Goal: Task Accomplishment & Management: Use online tool/utility

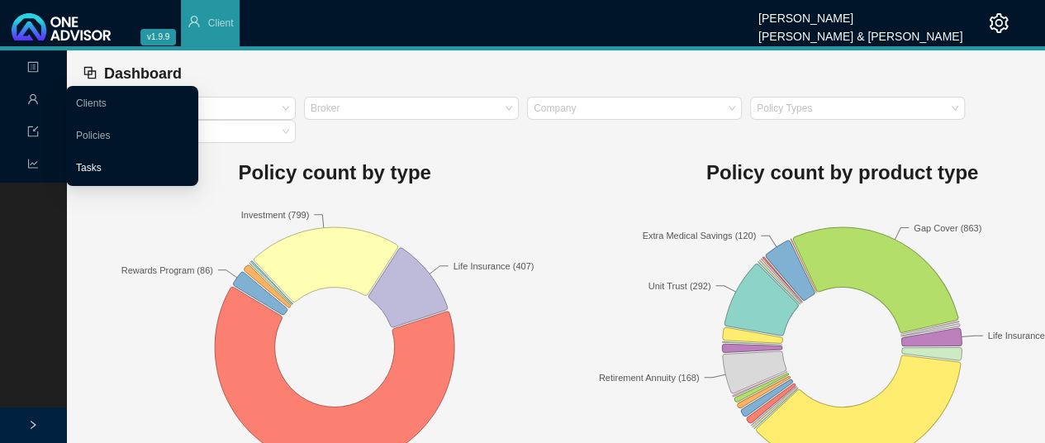
click at [102, 168] on link "Tasks" at bounding box center [89, 168] width 26 height 12
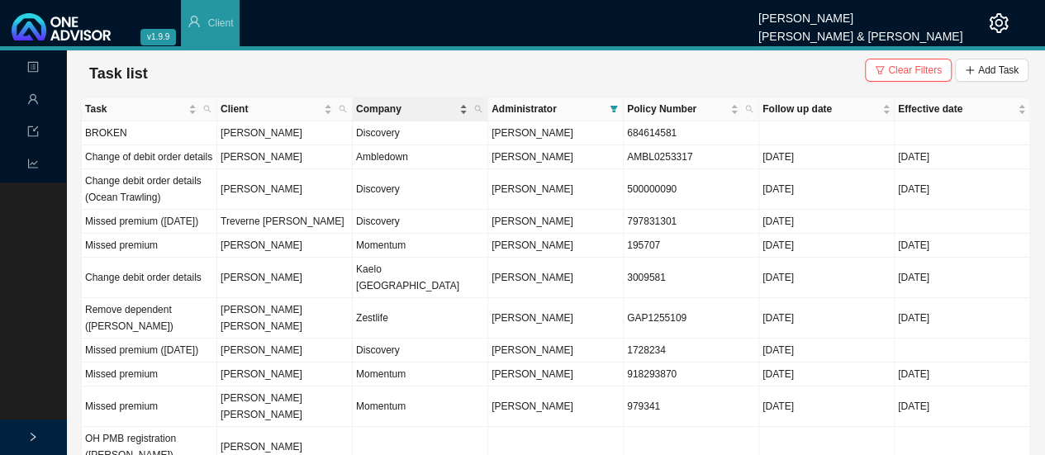
click at [377, 111] on span "Company" at bounding box center [406, 109] width 100 height 17
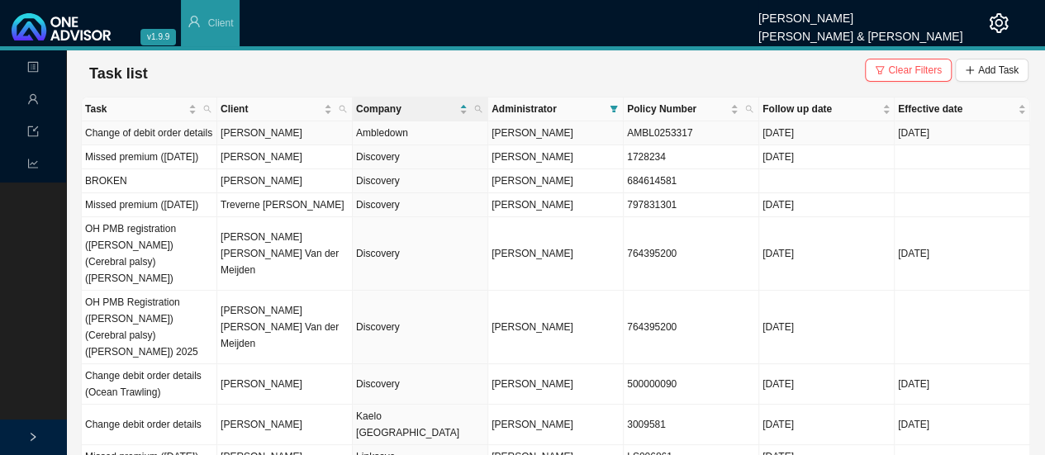
click at [373, 132] on td "Ambledown" at bounding box center [420, 133] width 135 height 24
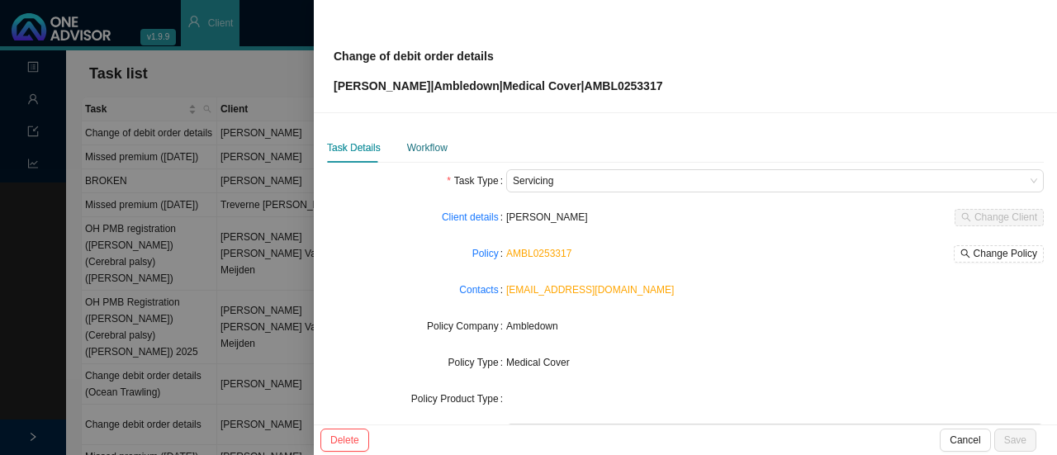
click at [431, 148] on div "Workflow" at bounding box center [427, 148] width 40 height 17
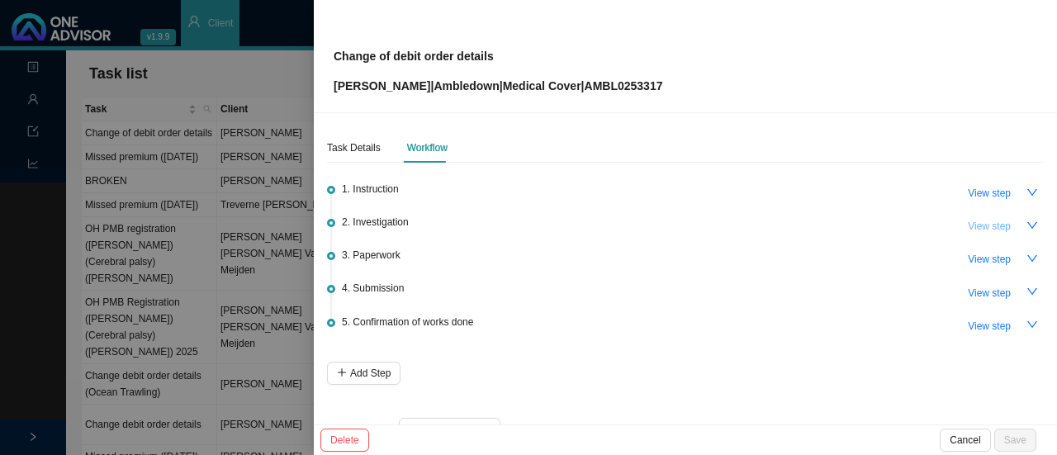
click at [979, 220] on span "View step" at bounding box center [989, 226] width 43 height 17
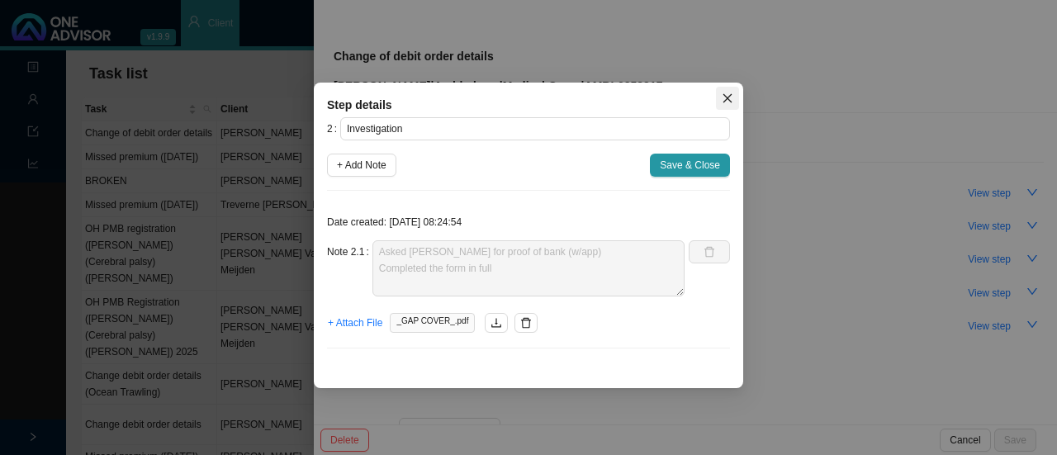
click at [732, 98] on icon "close" at bounding box center [728, 98] width 12 height 12
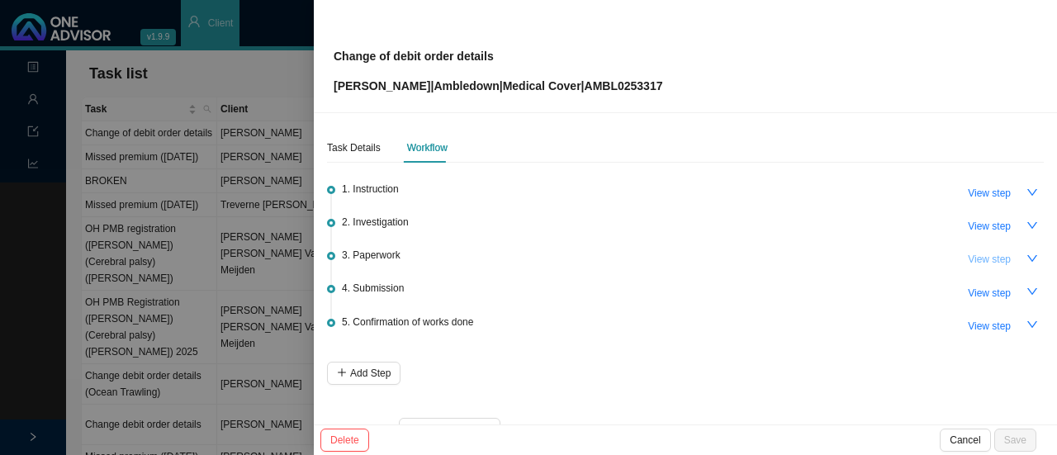
click at [977, 264] on span "View step" at bounding box center [989, 259] width 43 height 17
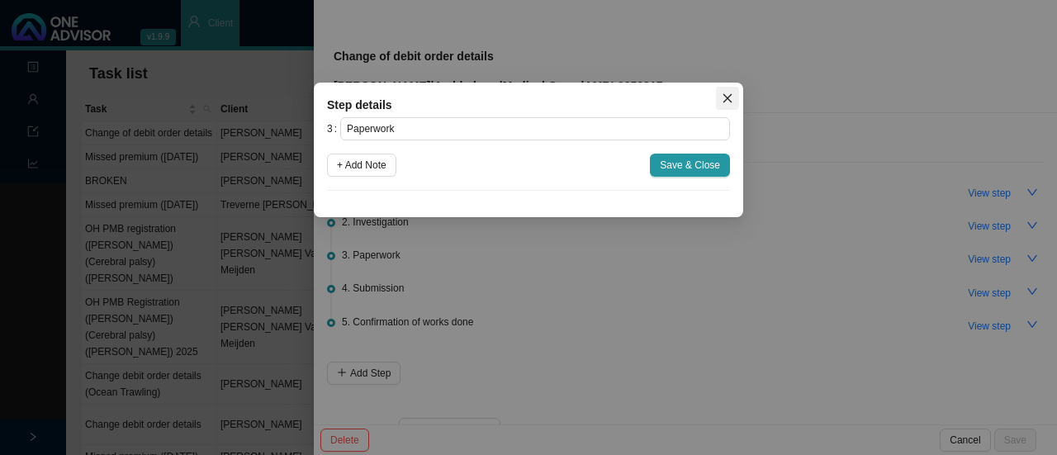
click at [728, 98] on icon "close" at bounding box center [728, 98] width 12 height 12
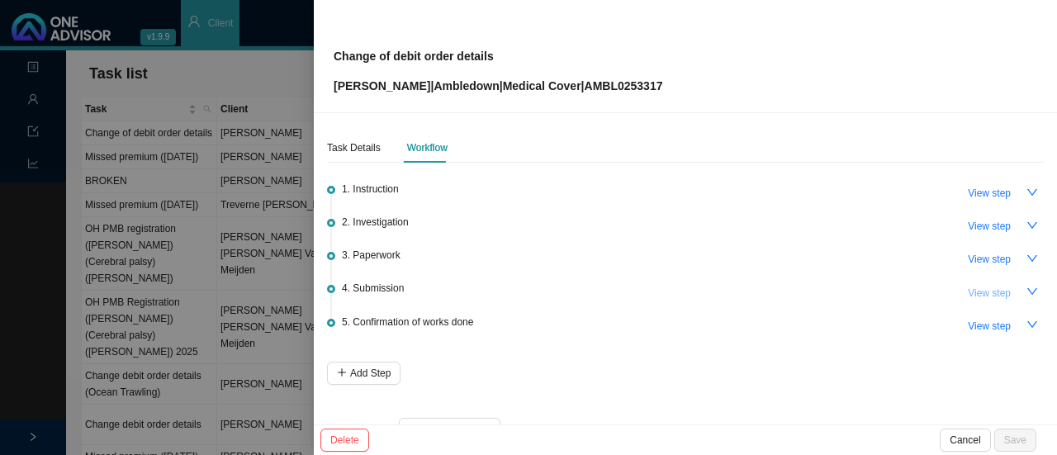
click at [973, 285] on span "View step" at bounding box center [989, 293] width 43 height 17
type input "Submission"
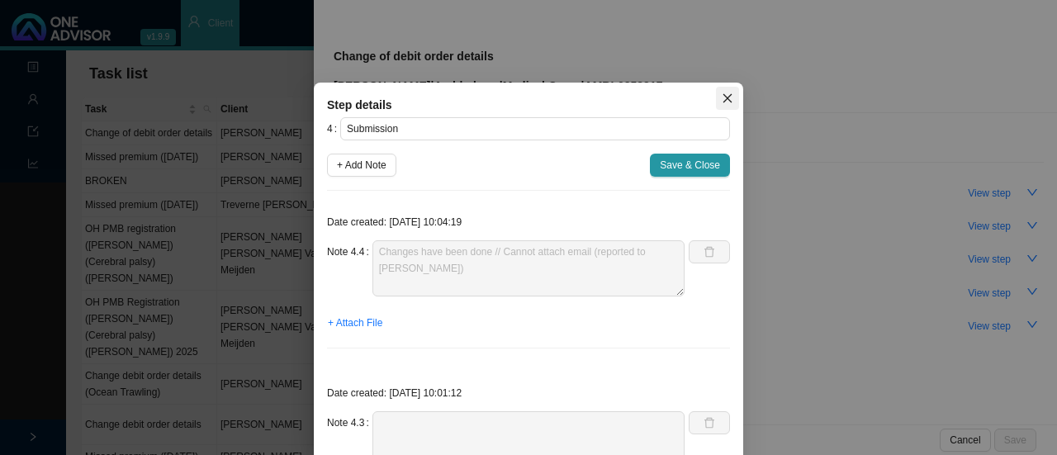
click at [722, 93] on icon "close" at bounding box center [728, 98] width 12 height 12
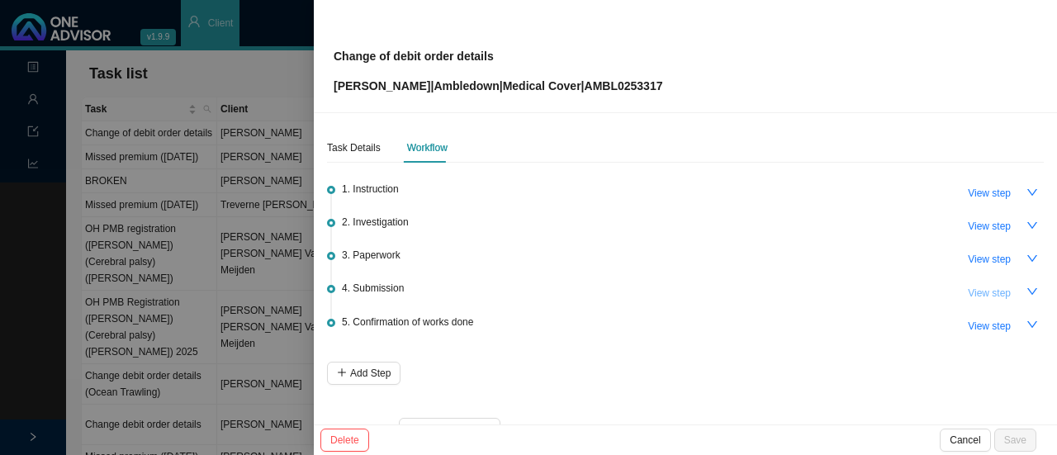
click at [981, 292] on span "View step" at bounding box center [989, 293] width 43 height 17
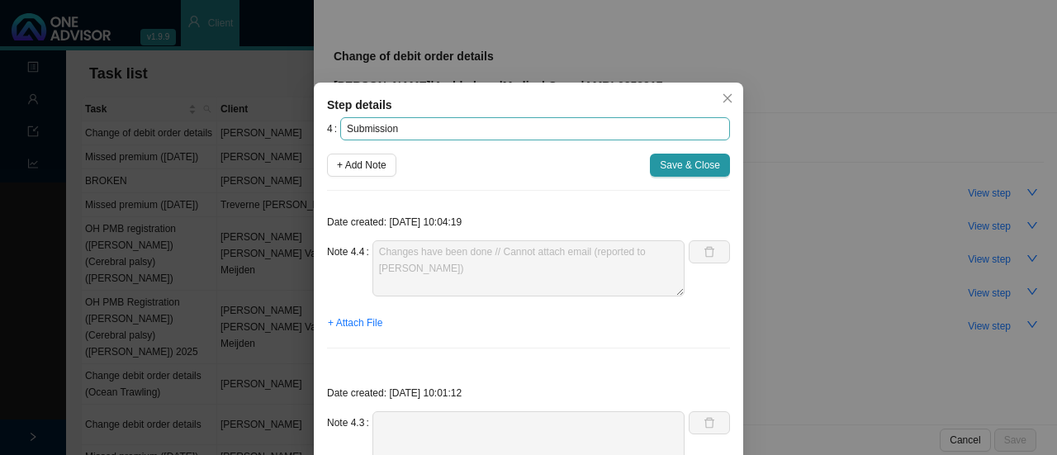
drag, startPoint x: 375, startPoint y: 95, endPoint x: 595, endPoint y: 126, distance: 221.9
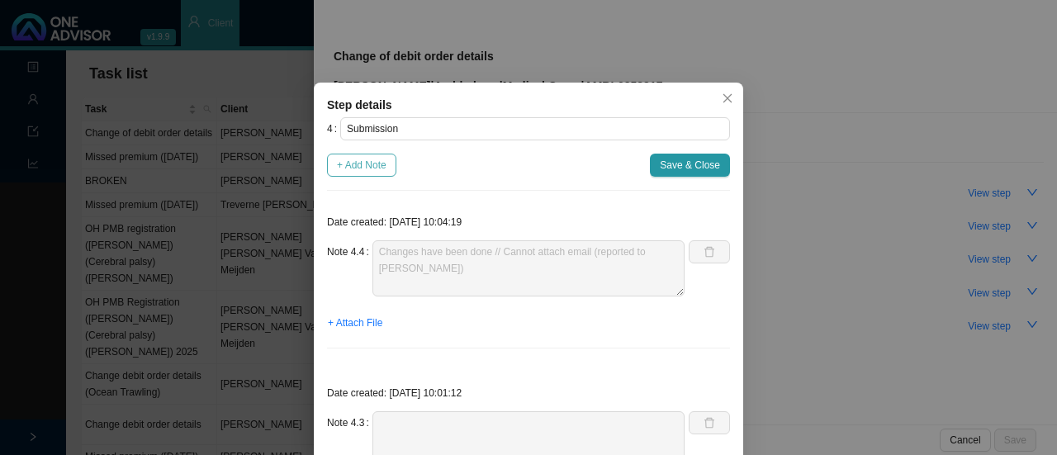
click at [361, 171] on span "+ Add Note" at bounding box center [362, 165] width 50 height 17
type textarea "Changes have been done // Cannot attach email (reported to [PERSON_NAME])"
type textarea "Submitted to Ambledown (no proof of bank sent through) Struggling to get hold o…"
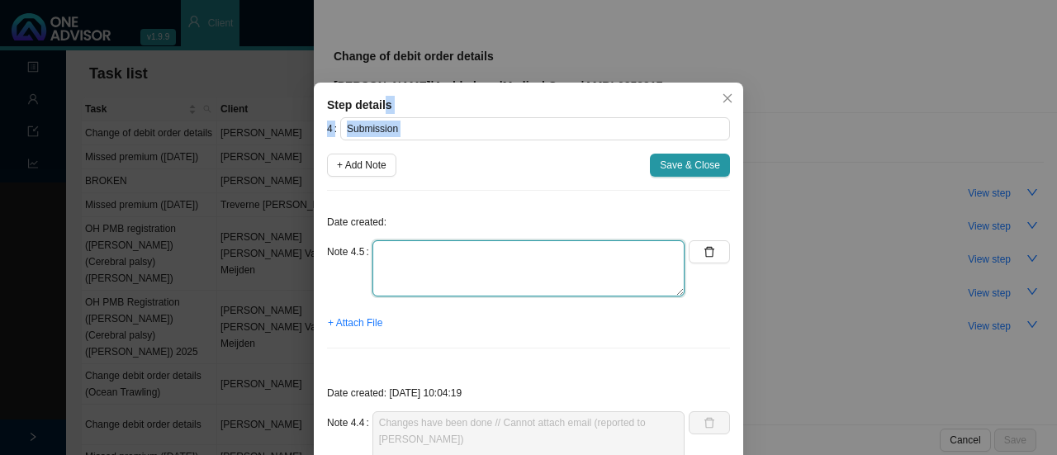
click at [413, 266] on textarea at bounding box center [528, 268] width 312 height 56
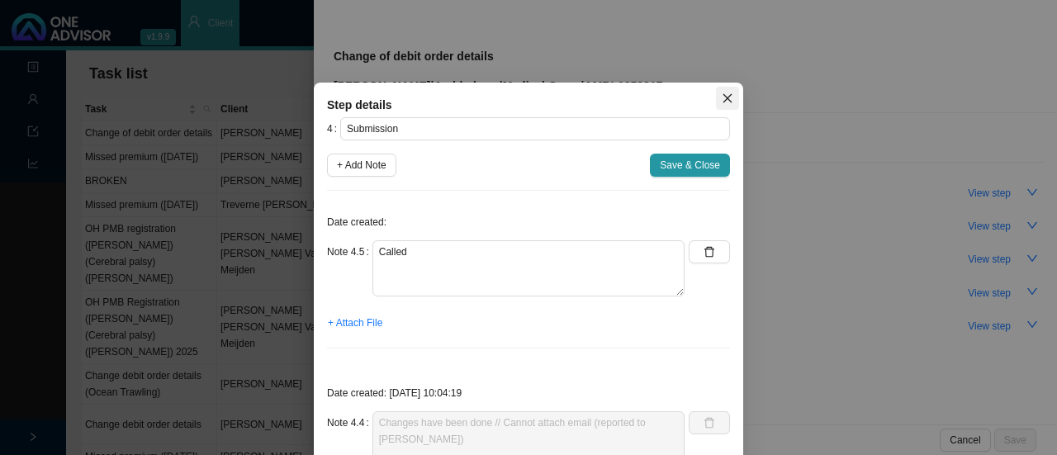
click at [723, 97] on icon "close" at bounding box center [727, 98] width 9 height 9
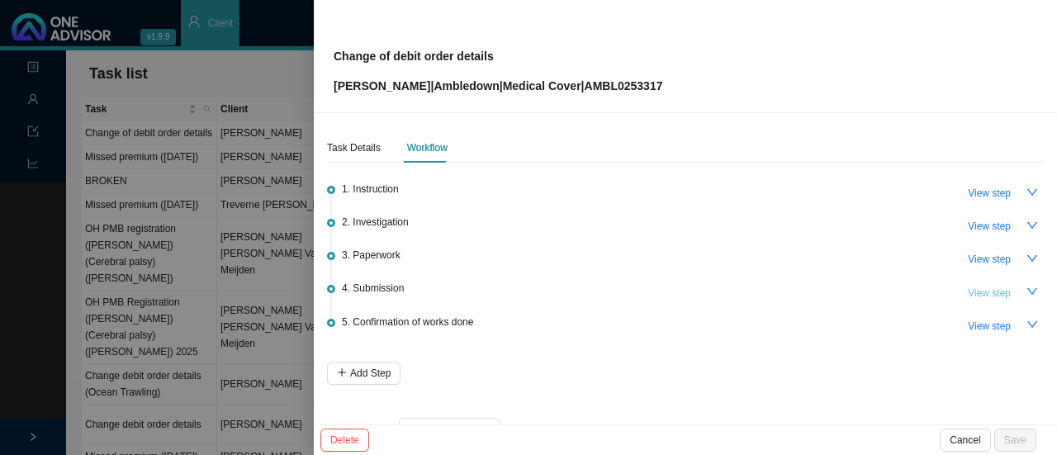
click at [989, 293] on span "View step" at bounding box center [989, 293] width 43 height 17
type textarea "Changes have been done // Cannot attach email (reported to [PERSON_NAME])"
type textarea "Submitted to Ambledown (no proof of bank sent through) Struggling to get hold o…"
type textarea "Submitted to Ambledown (No bank details attached). Struggling to get hold of cl…"
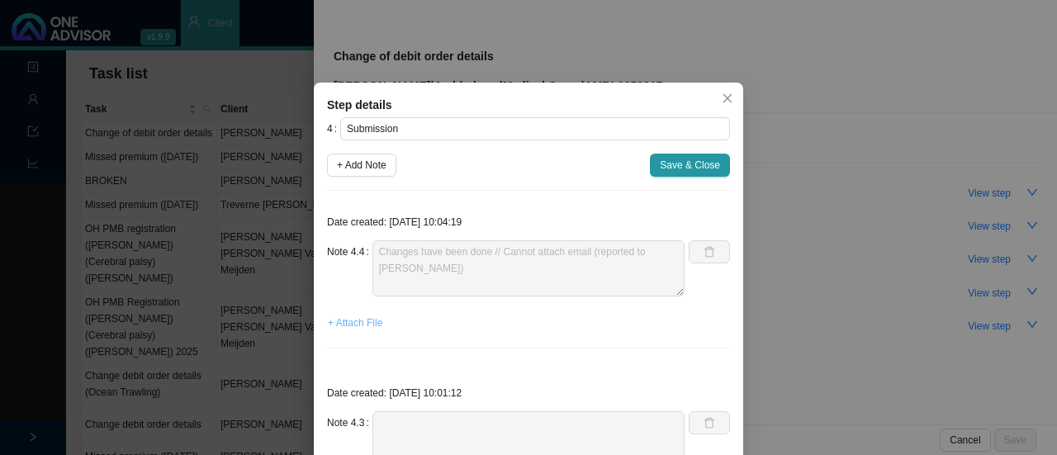
click at [350, 322] on span "+ Attach File" at bounding box center [355, 323] width 55 height 17
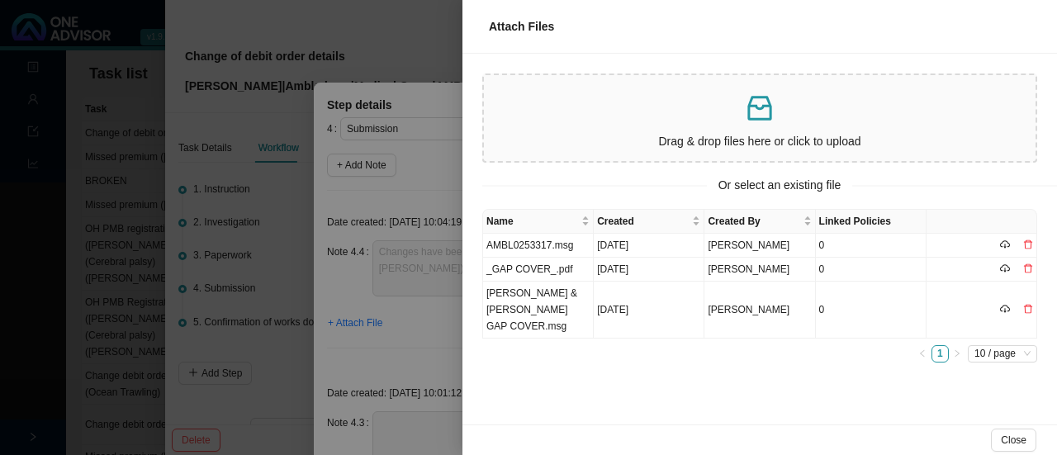
click at [401, 356] on div at bounding box center [528, 227] width 1057 height 455
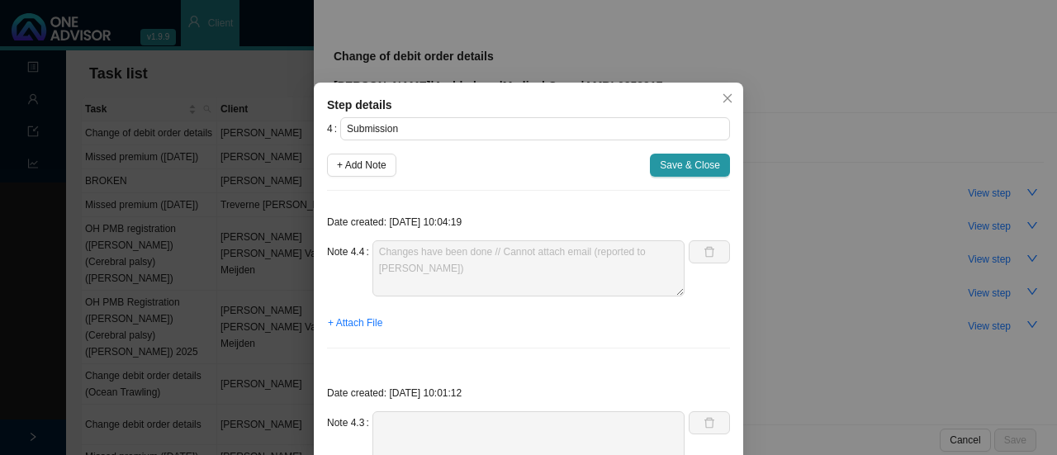
click at [723, 97] on icon "close" at bounding box center [727, 98] width 9 height 9
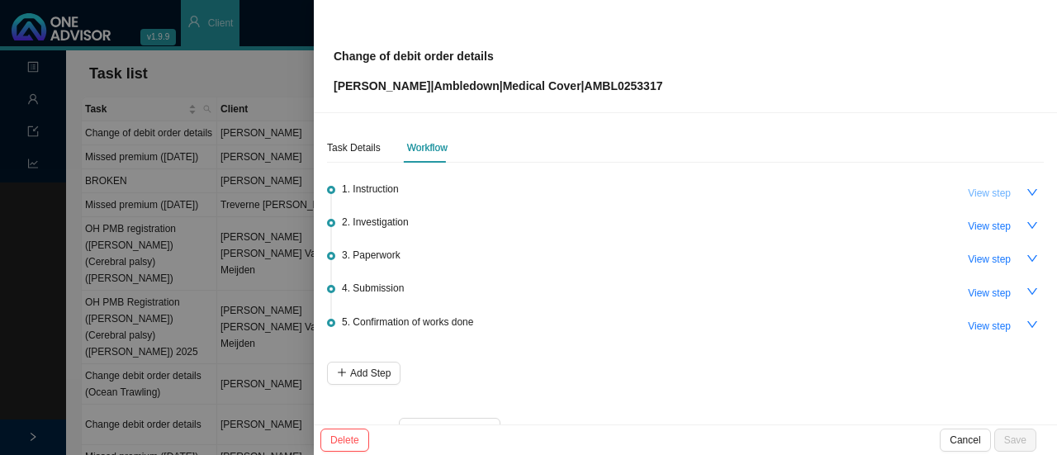
click at [987, 197] on span "View step" at bounding box center [989, 193] width 43 height 17
type input "Instruction"
type textarea "Received change of debit order details form. [PERSON_NAME] will be paying his p…"
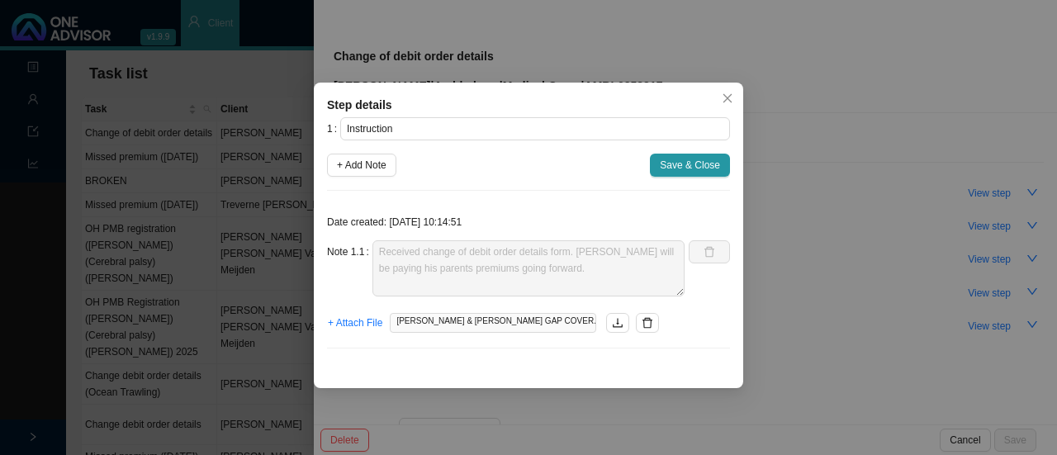
click at [471, 323] on span "[PERSON_NAME] & [PERSON_NAME] GAP COVER.msg" at bounding box center [493, 323] width 206 height 20
click at [730, 97] on icon "close" at bounding box center [728, 98] width 12 height 12
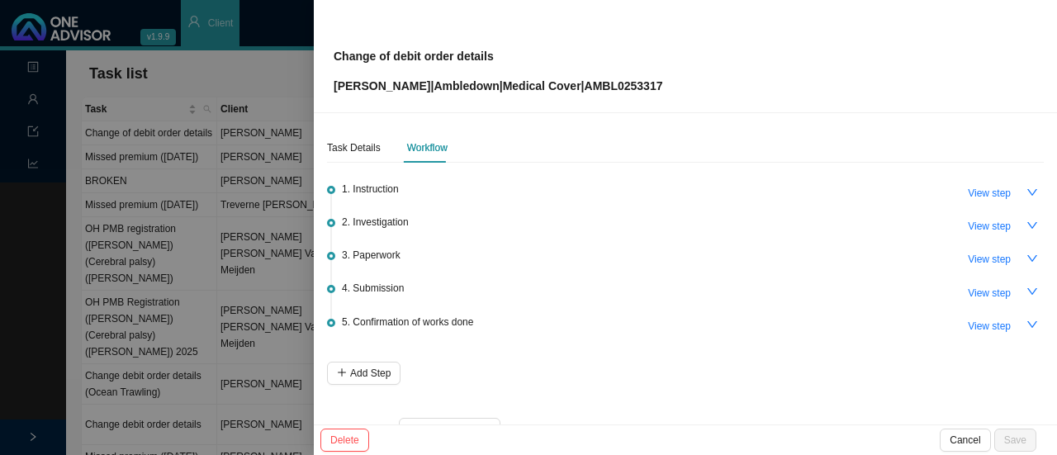
drag, startPoint x: 978, startPoint y: 225, endPoint x: 882, endPoint y: 234, distance: 96.1
click at [978, 225] on span "View step" at bounding box center [989, 226] width 43 height 17
type input "Investigation"
type textarea "Asked [PERSON_NAME] for proof of bank (w/app) Completed the form in full"
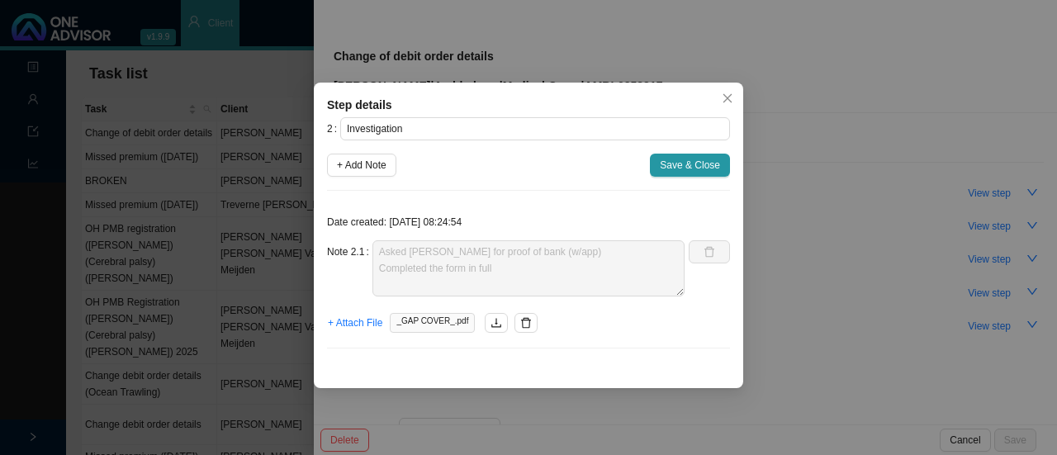
click at [424, 329] on span "_GAP COVER_.pdf" at bounding box center [432, 323] width 85 height 20
click at [491, 326] on icon "download" at bounding box center [497, 323] width 12 height 12
click at [723, 102] on icon "close" at bounding box center [728, 98] width 12 height 12
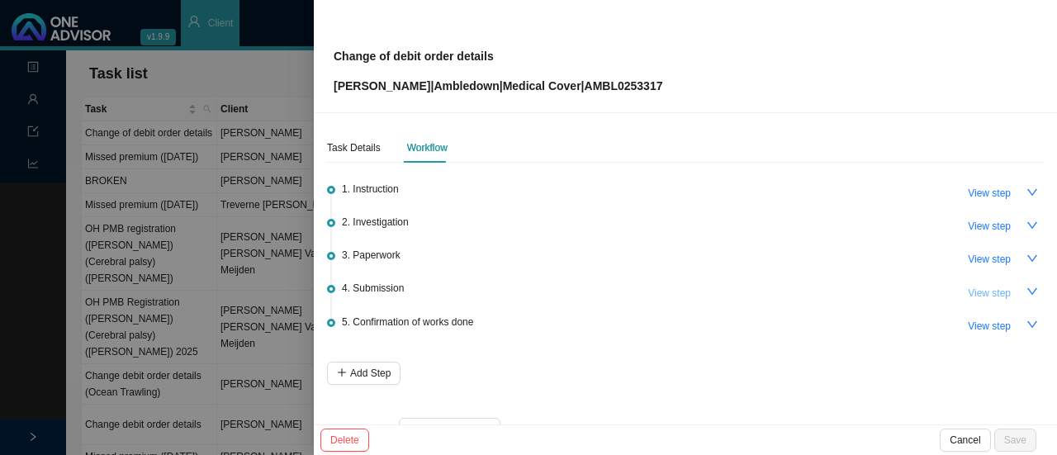
click at [1001, 292] on button "View step" at bounding box center [989, 293] width 63 height 23
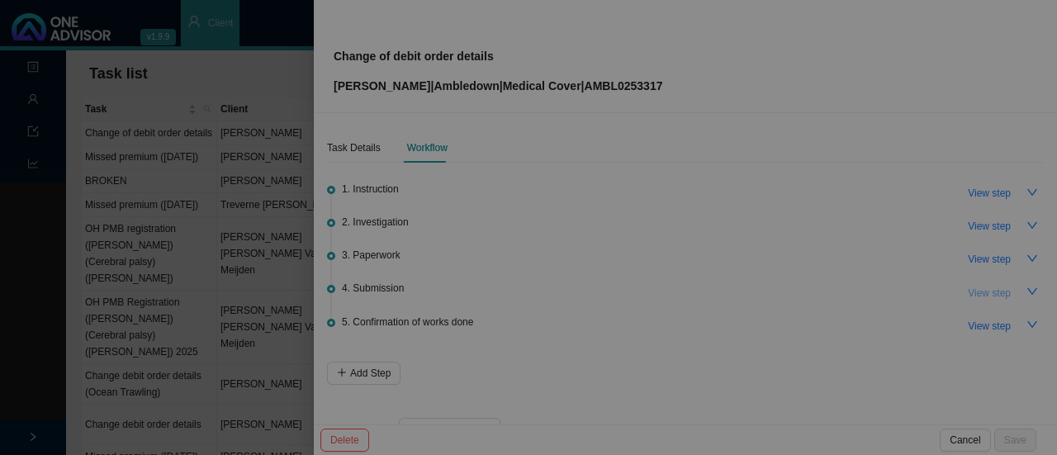
type input "Submission"
type textarea "Changes have been done // Cannot attach email (reported to [PERSON_NAME])"
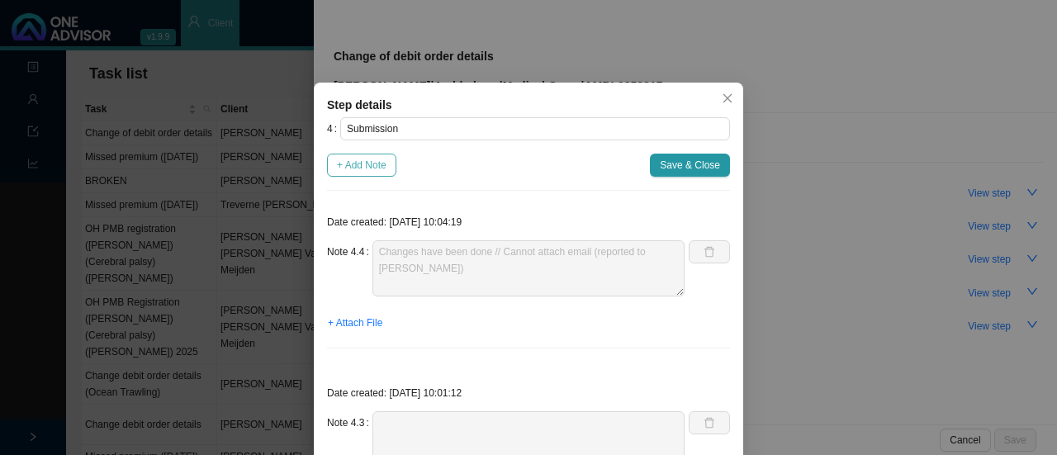
click at [356, 171] on span "+ Add Note" at bounding box center [362, 165] width 50 height 17
type textarea "Changes have been done // Cannot attach email (reported to [PERSON_NAME])"
type textarea "Submitted to Ambledown (no proof of bank sent through) Struggling to get hold o…"
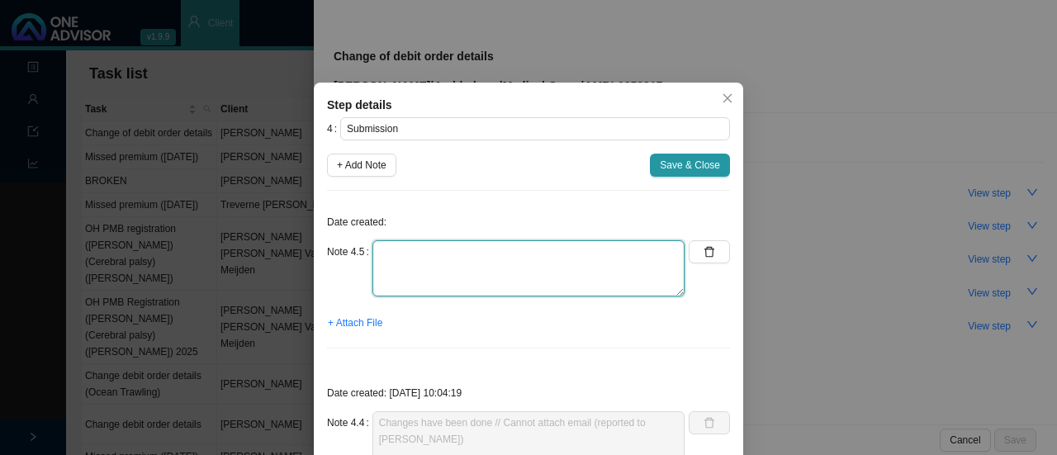
click at [420, 279] on textarea at bounding box center [528, 268] width 312 height 56
type textarea "c"
click at [487, 253] on textarea "Changes have been done. Effective [DATE]. Ref: [PERSON_NAME]" at bounding box center [528, 268] width 312 height 56
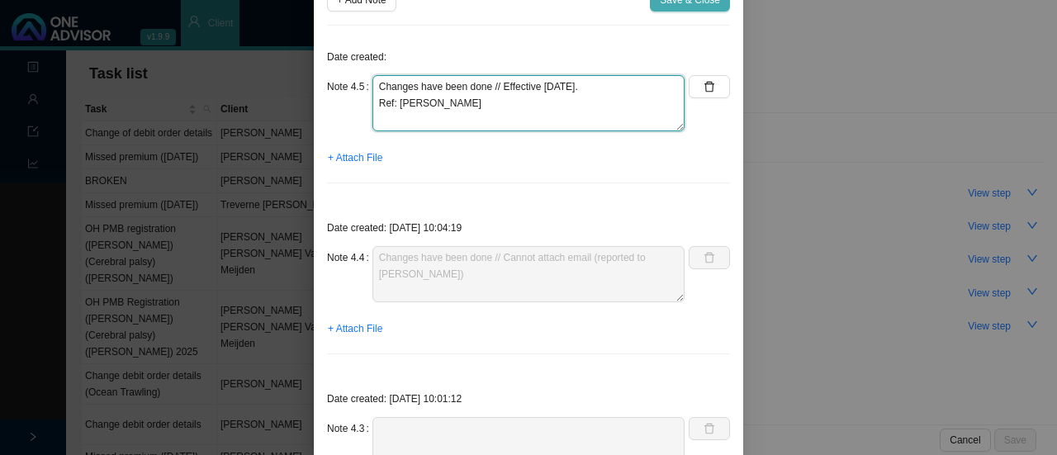
type textarea "Changes have been done // Effective [DATE]. Ref: [PERSON_NAME]"
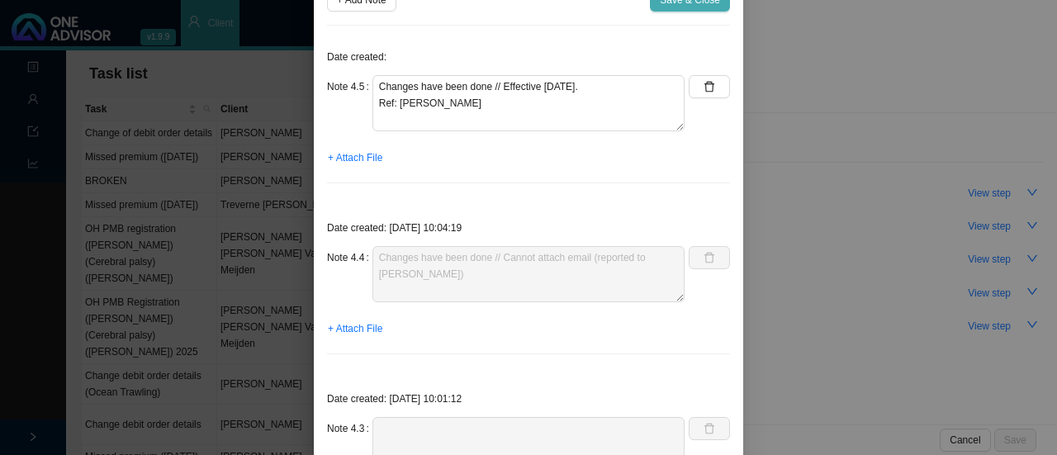
click at [699, 0] on span "Save & Close" at bounding box center [690, 0] width 60 height 17
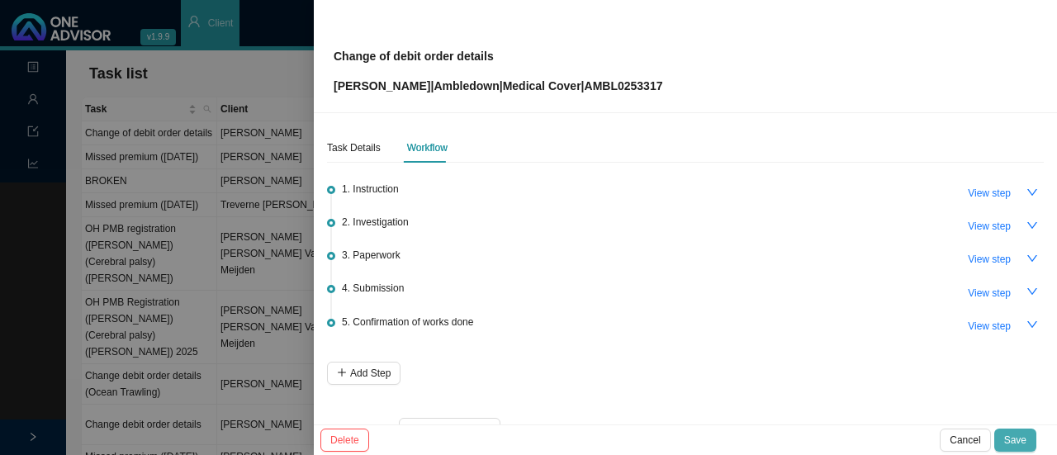
click at [1017, 442] on span "Save" at bounding box center [1015, 440] width 22 height 17
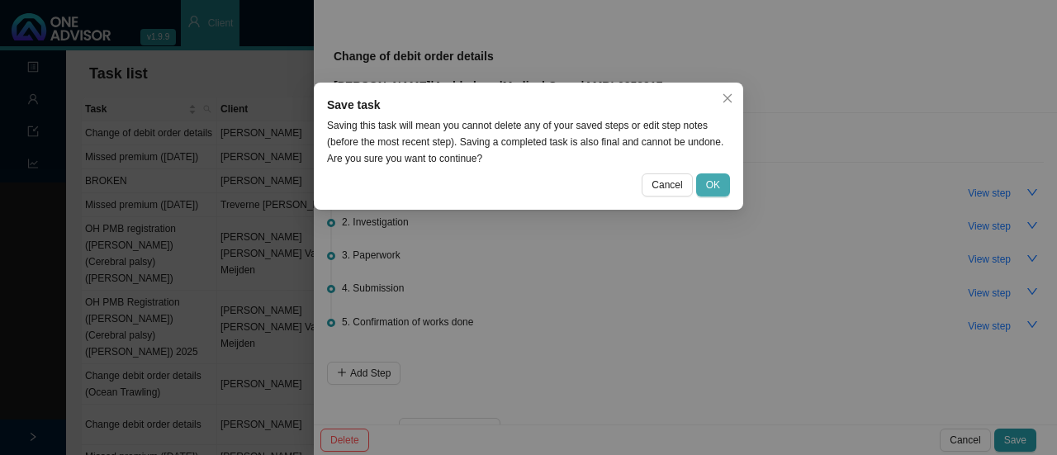
click at [717, 186] on span "OK" at bounding box center [713, 185] width 14 height 17
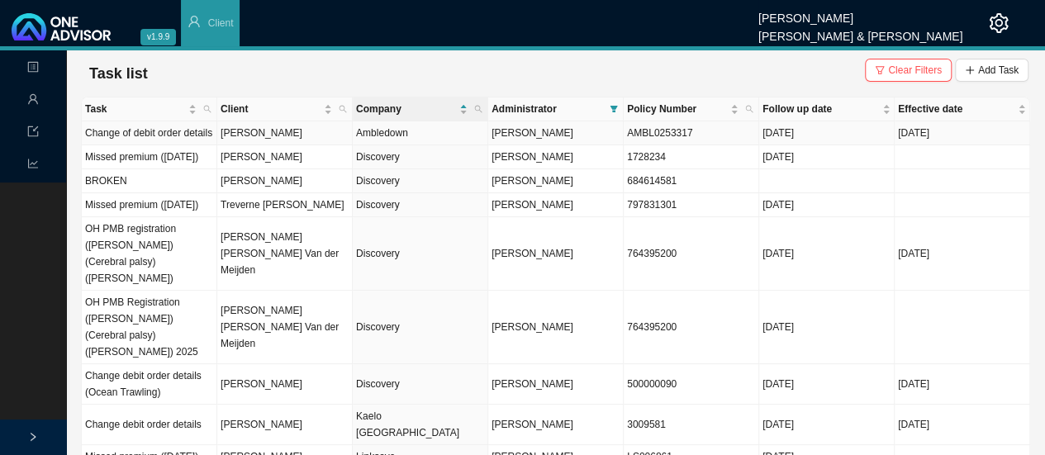
click at [321, 140] on td "[PERSON_NAME]" at bounding box center [284, 133] width 135 height 24
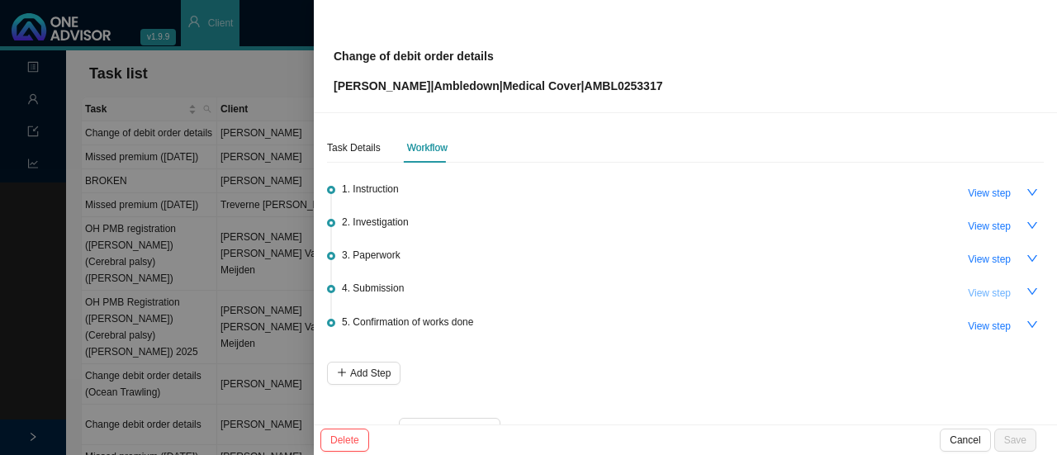
click at [974, 293] on span "View step" at bounding box center [989, 293] width 43 height 17
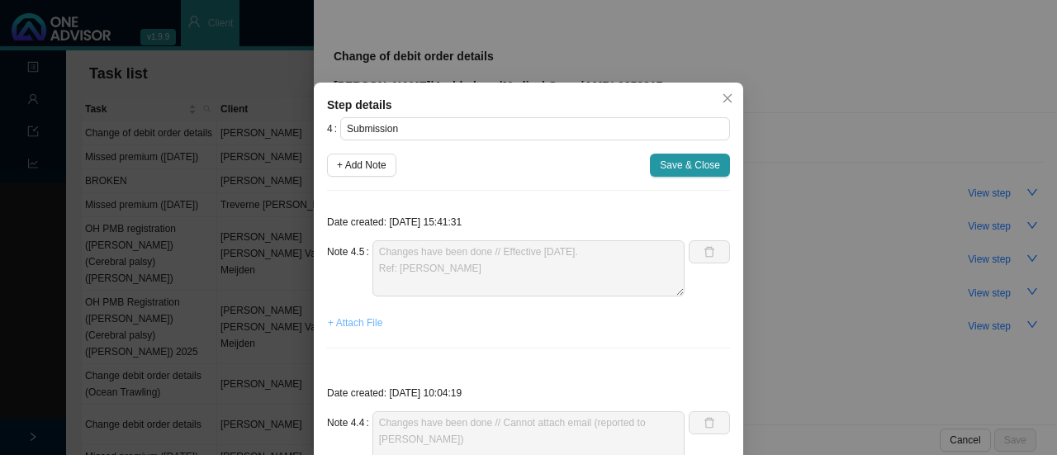
click at [342, 328] on span "+ Attach File" at bounding box center [355, 323] width 55 height 17
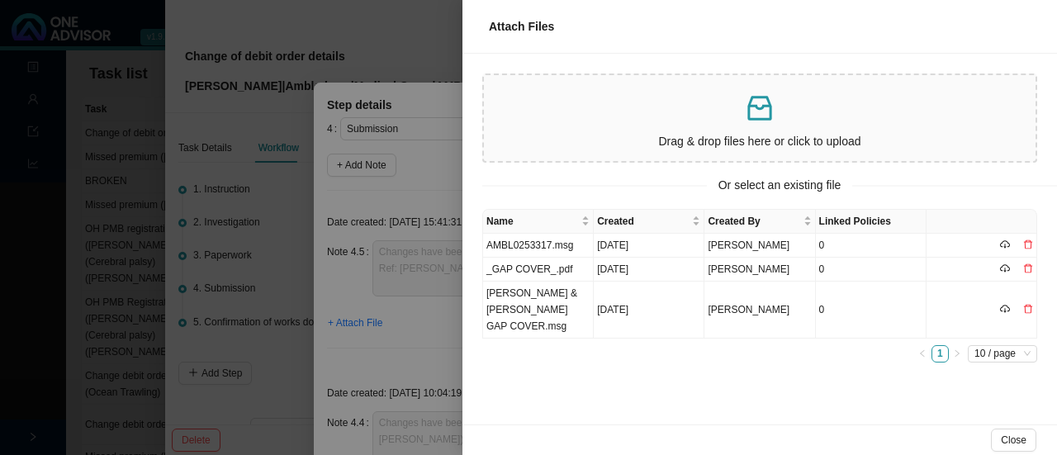
click at [581, 392] on div "Name Created Created By Linked Policies AMBL0253317.msg [DATE] [PERSON_NAME] 0 …" at bounding box center [759, 317] width 595 height 216
click at [244, 327] on div at bounding box center [528, 227] width 1057 height 455
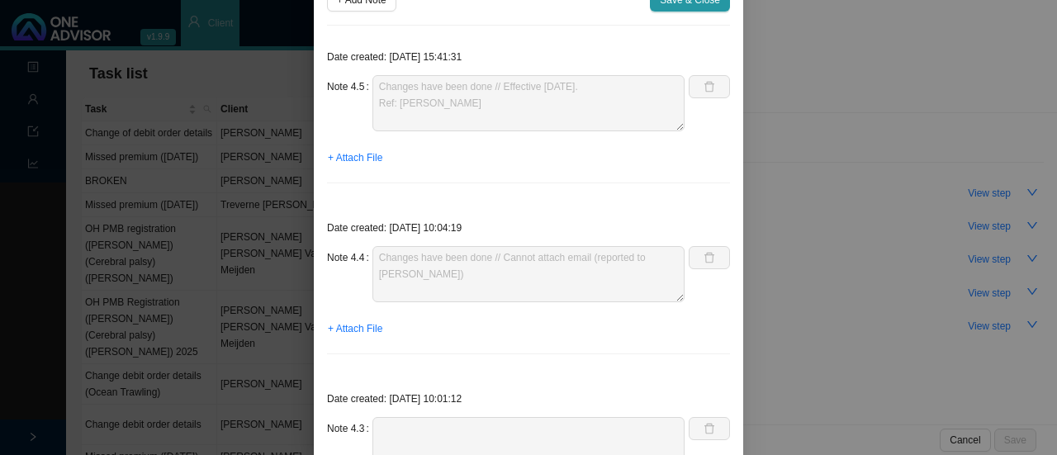
scroll to position [0, 0]
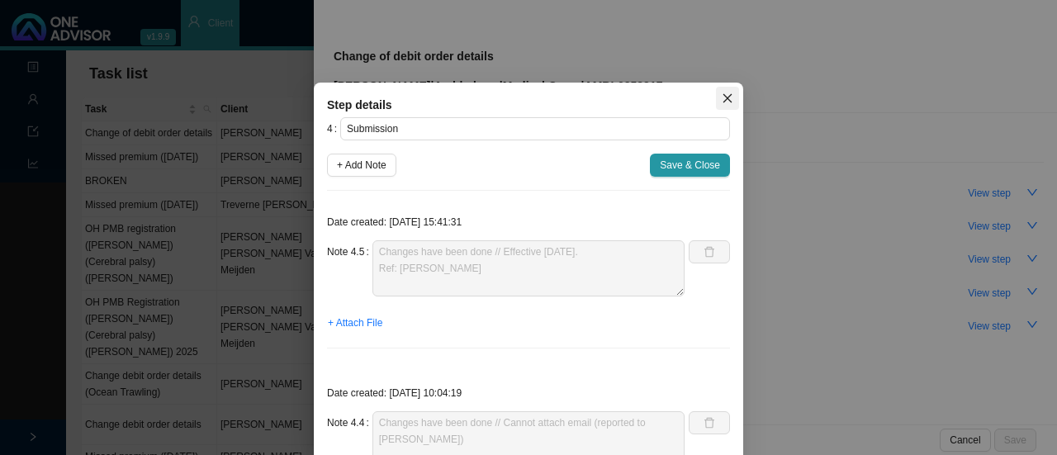
click at [723, 97] on icon "close" at bounding box center [727, 98] width 9 height 9
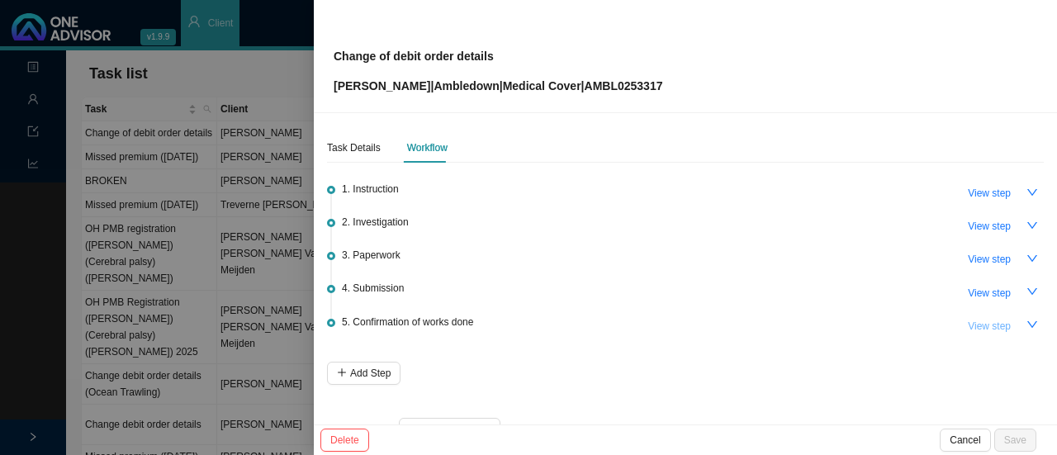
click at [989, 325] on span "View step" at bounding box center [989, 326] width 43 height 17
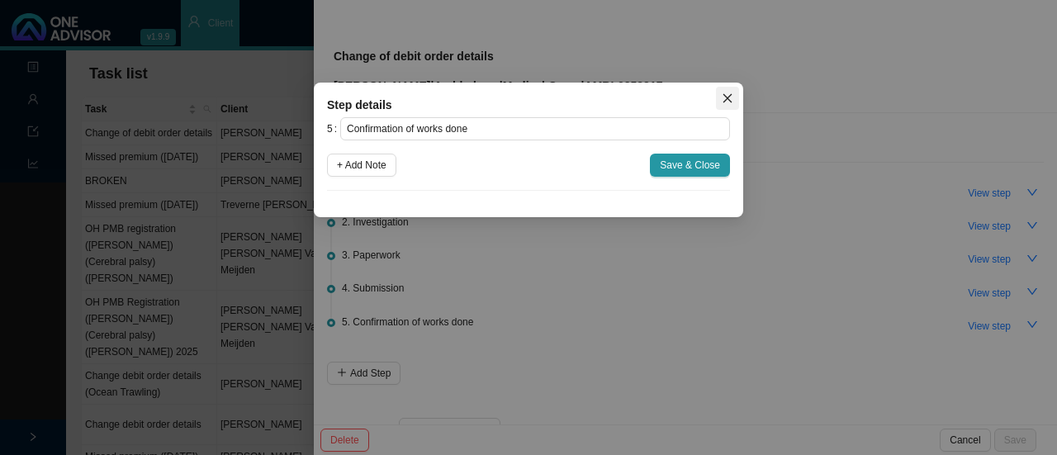
click at [726, 94] on icon "close" at bounding box center [728, 98] width 12 height 12
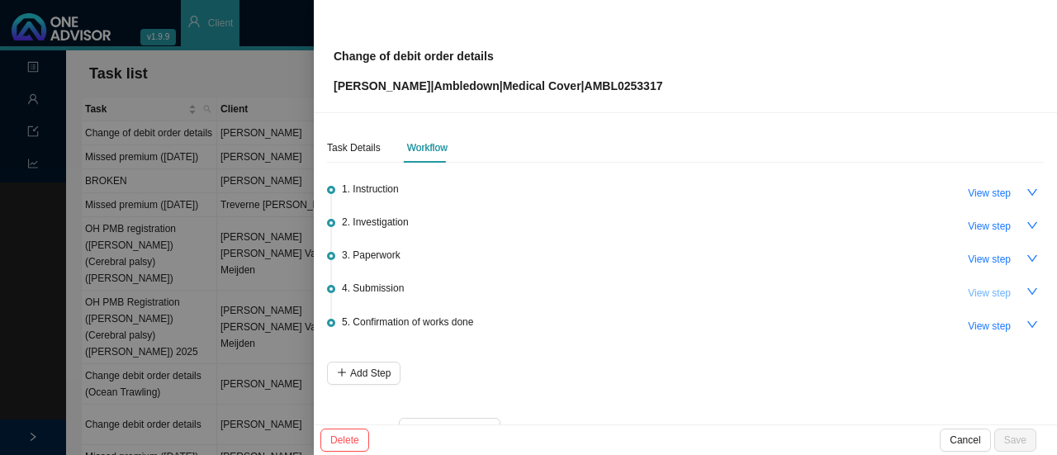
click at [978, 292] on span "View step" at bounding box center [989, 293] width 43 height 17
type input "Submission"
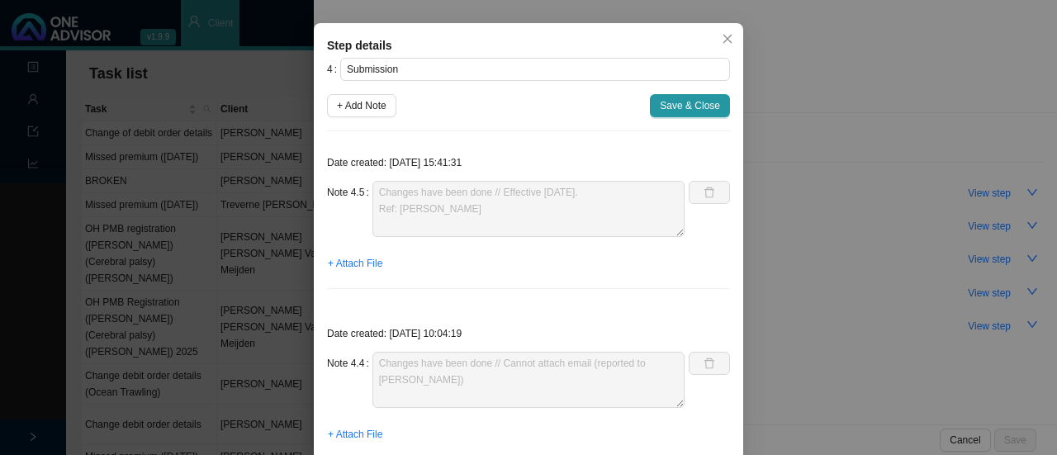
scroll to position [83, 0]
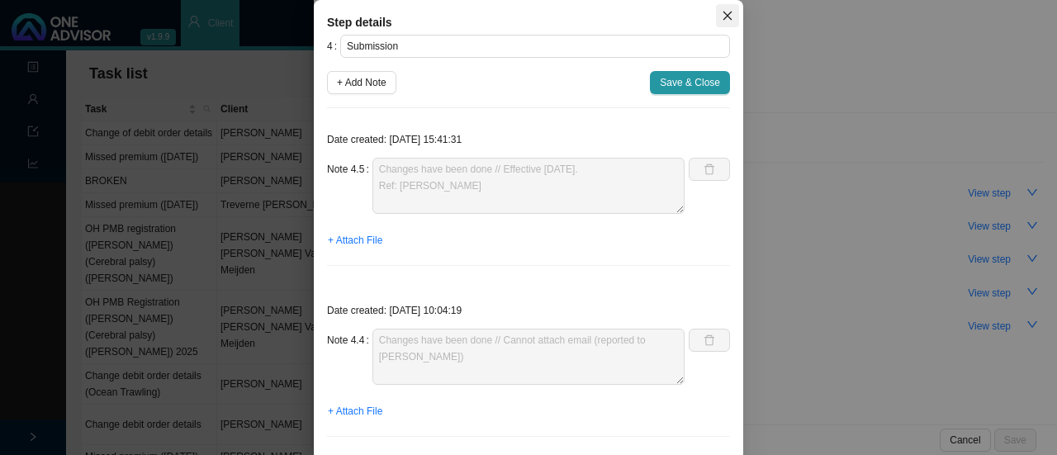
click at [726, 10] on icon "close" at bounding box center [728, 16] width 12 height 12
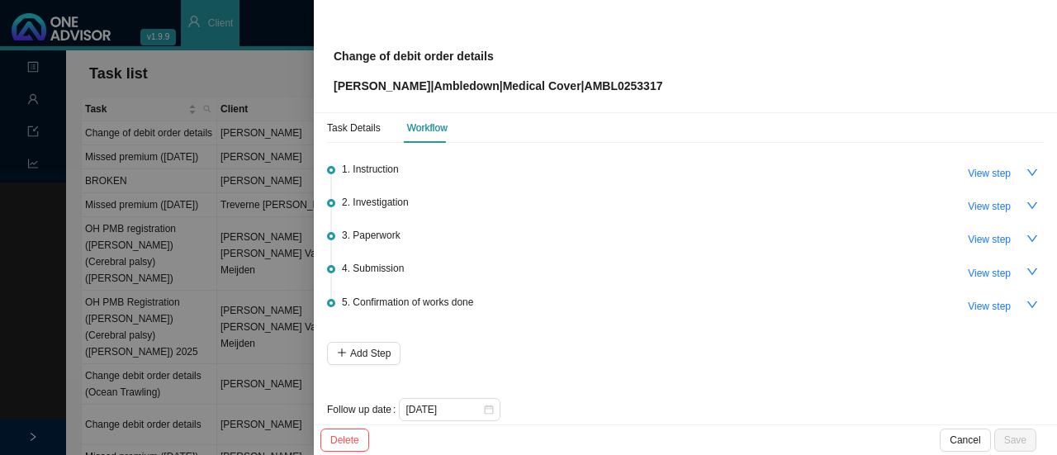
scroll to position [0, 0]
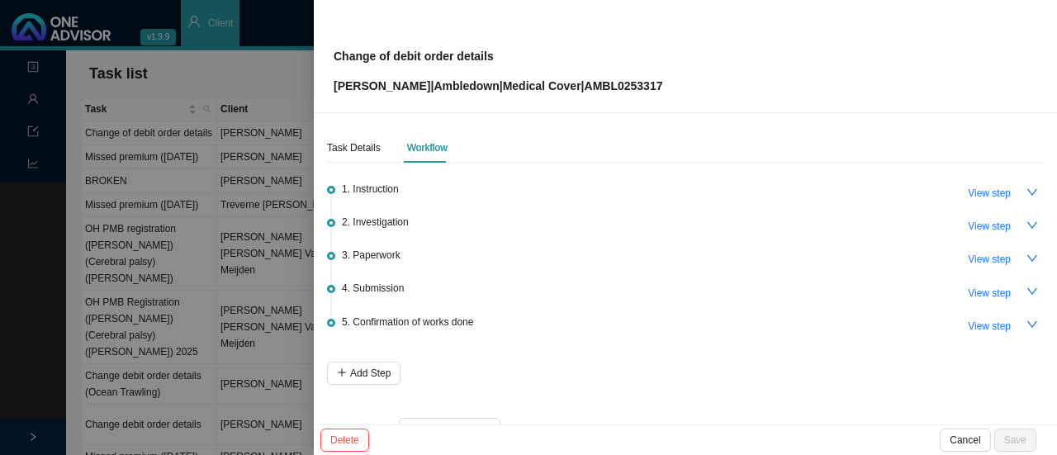
click at [277, 69] on div at bounding box center [528, 227] width 1057 height 455
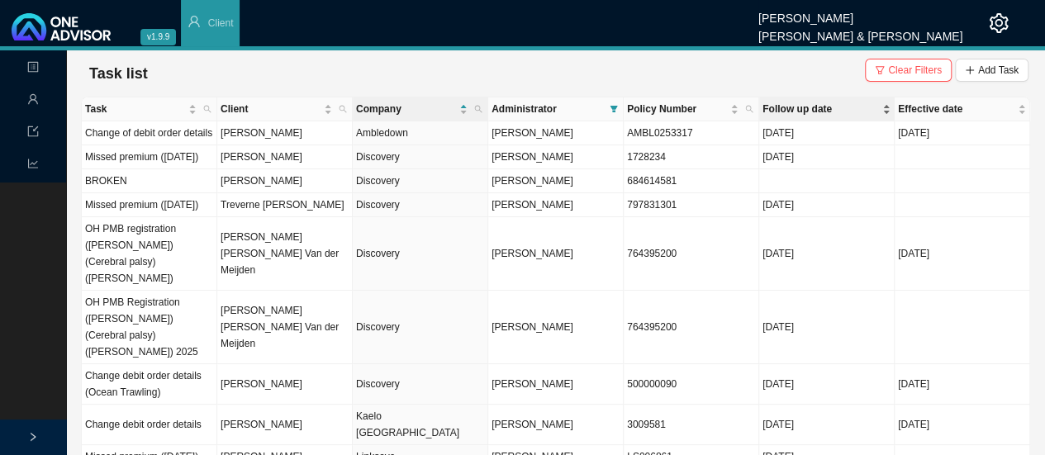
click at [799, 103] on span "Follow up date" at bounding box center [820, 109] width 116 height 17
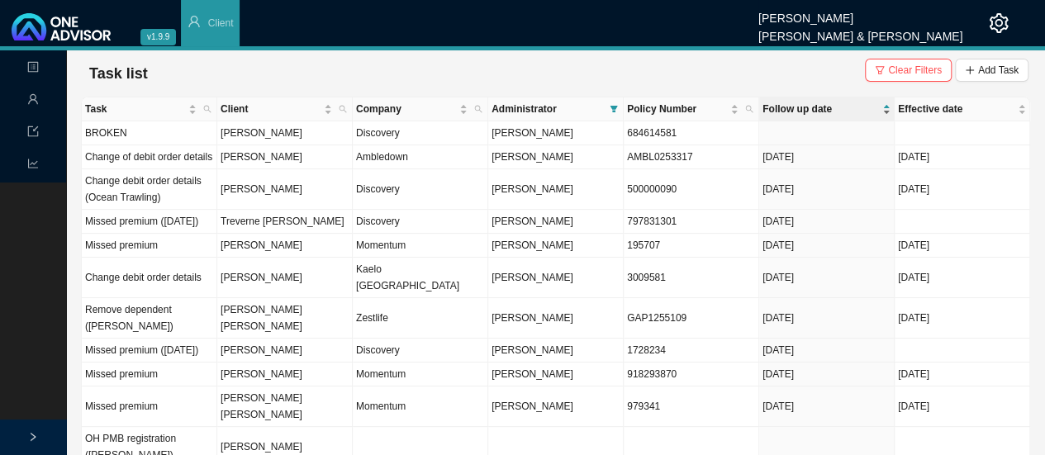
click at [796, 109] on span "Follow up date" at bounding box center [820, 109] width 116 height 17
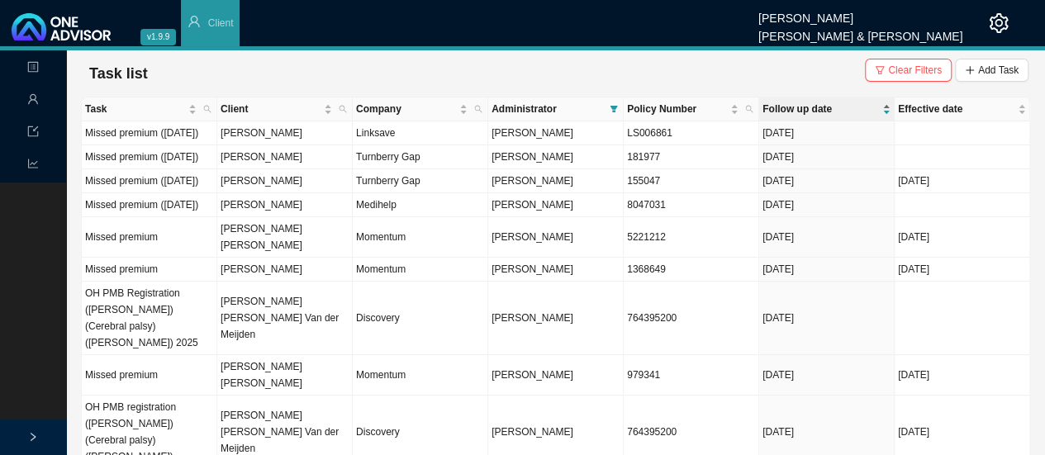
click at [796, 109] on span "Follow up date" at bounding box center [820, 109] width 116 height 17
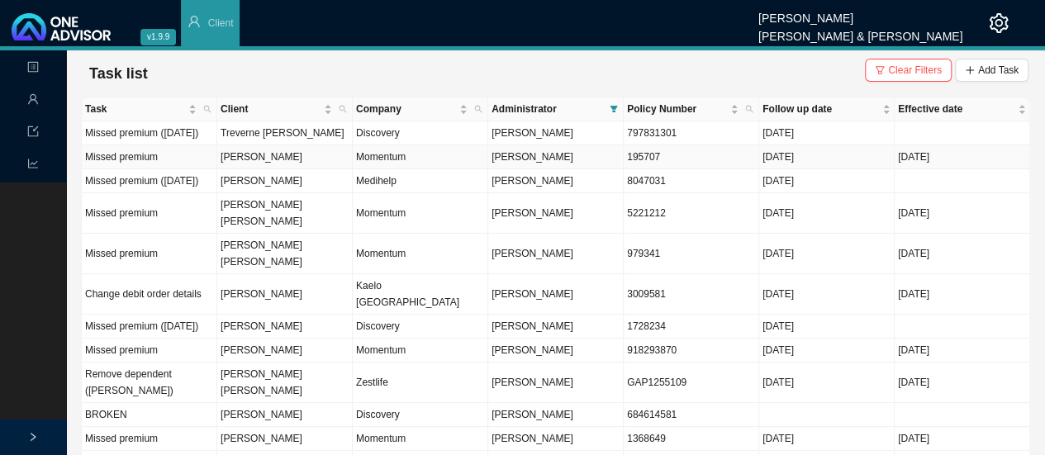
click at [806, 169] on td "[DATE]" at bounding box center [826, 157] width 135 height 24
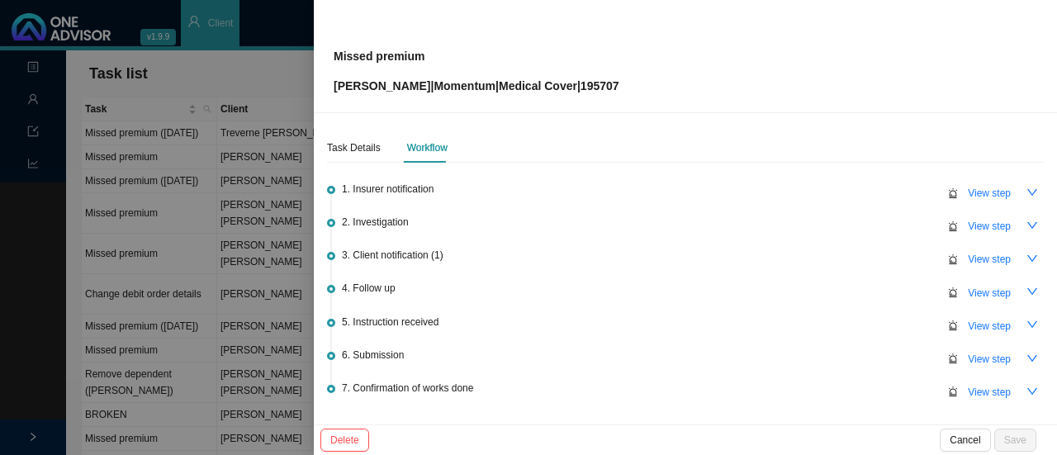
scroll to position [105, 0]
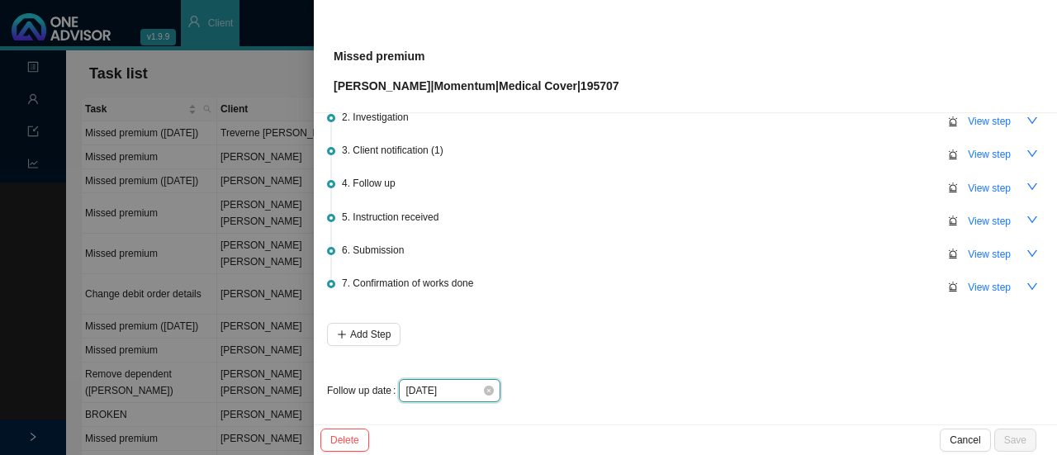
click at [426, 382] on input "[DATE]" at bounding box center [443, 390] width 77 height 17
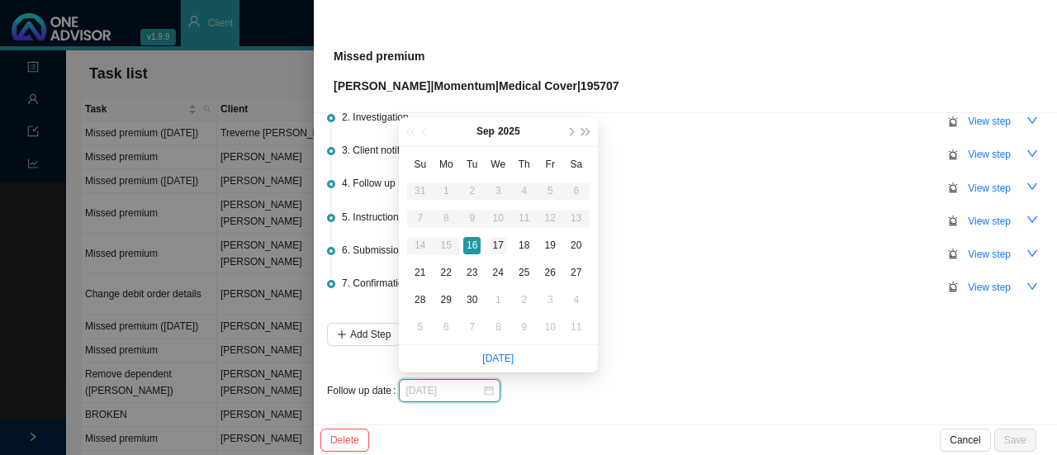
type input "[DATE]"
click at [500, 240] on div "17" at bounding box center [498, 245] width 17 height 17
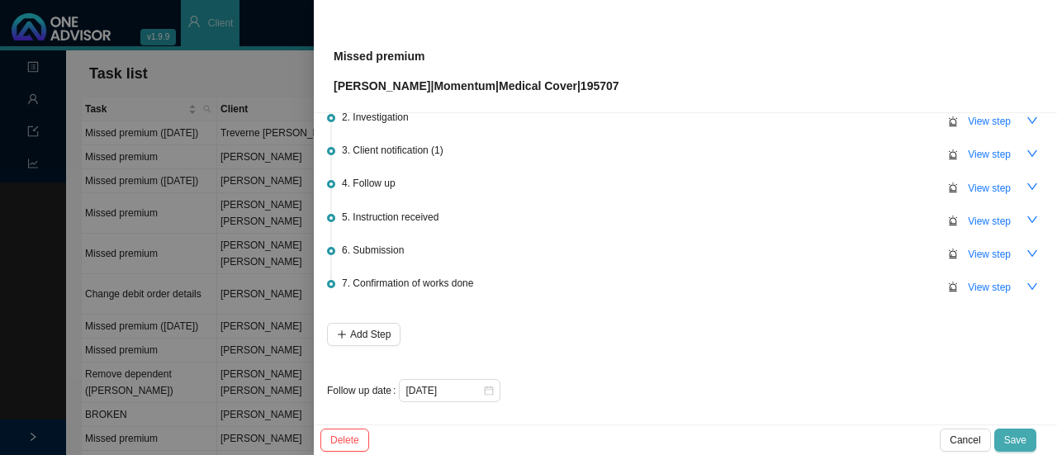
click at [1018, 433] on span "Save" at bounding box center [1015, 440] width 22 height 17
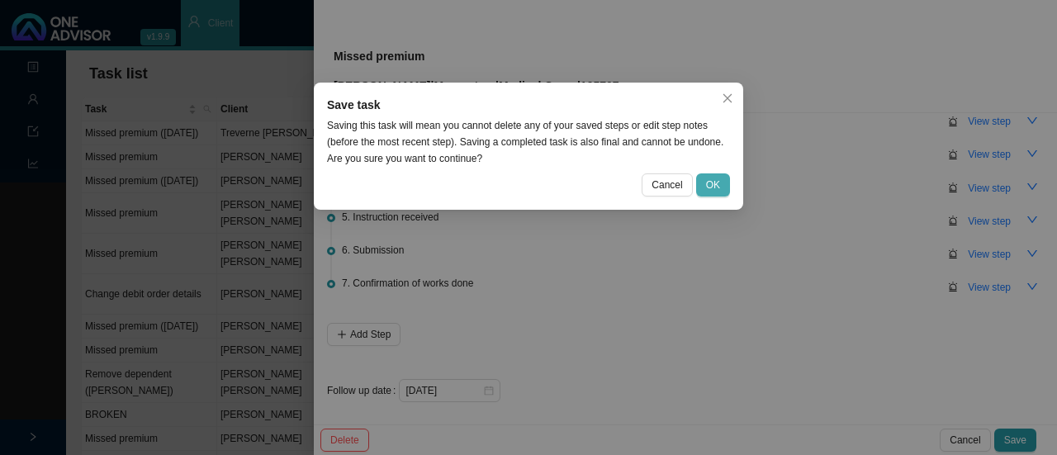
click at [723, 184] on button "OK" at bounding box center [713, 184] width 34 height 23
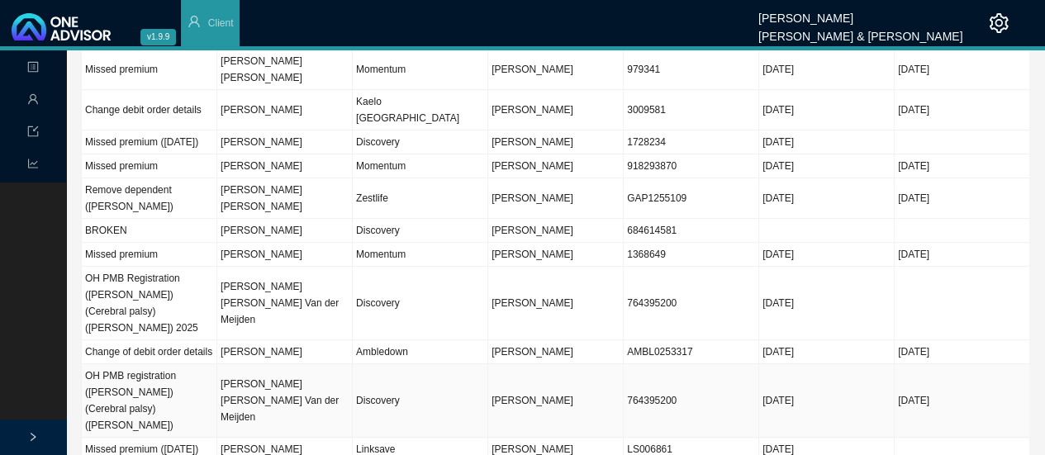
scroll to position [0, 0]
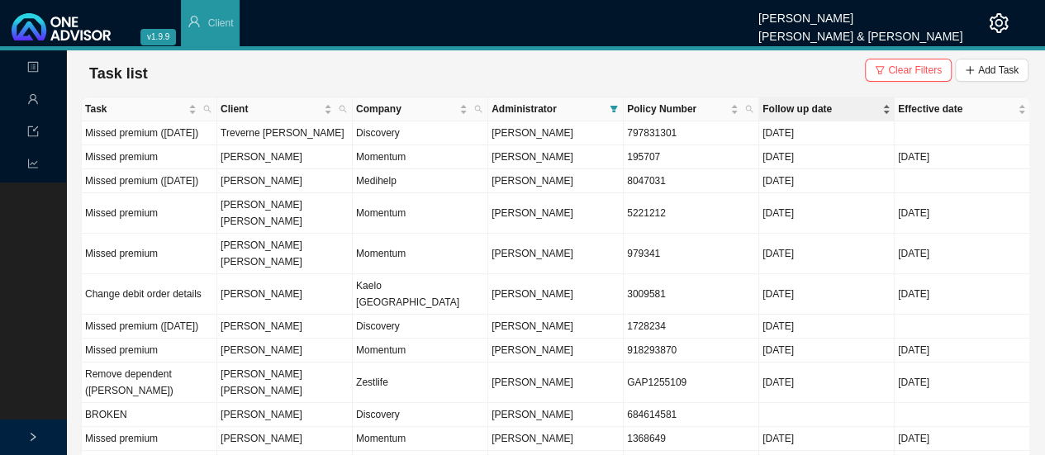
click at [789, 109] on span "Follow up date" at bounding box center [820, 109] width 116 height 17
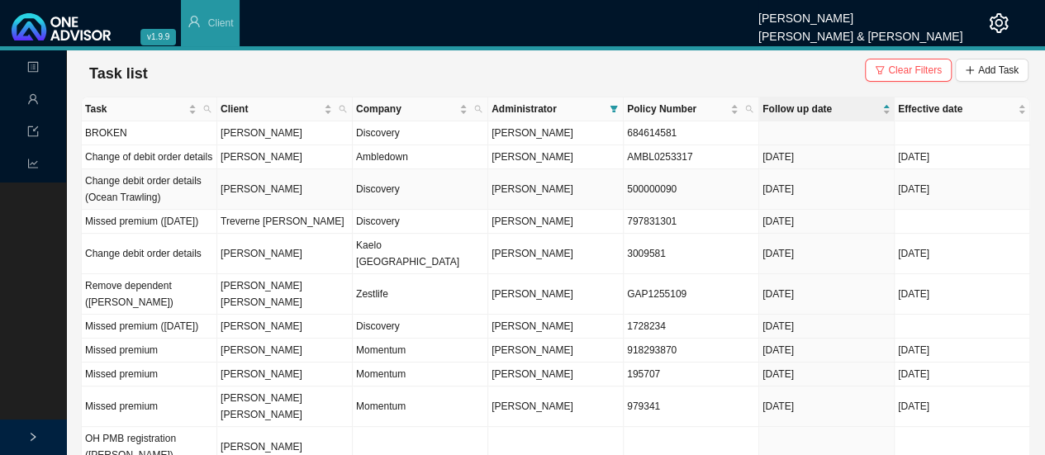
click at [391, 190] on td "Discovery" at bounding box center [420, 189] width 135 height 40
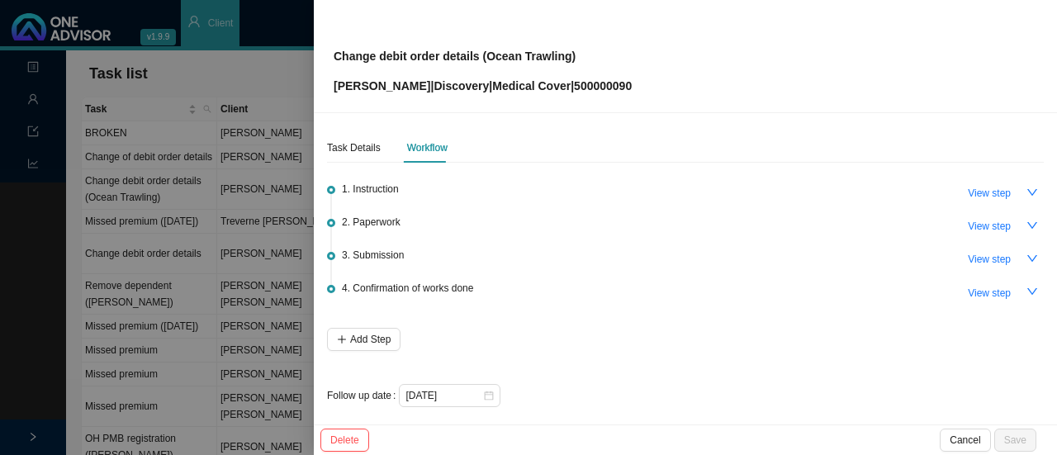
click at [265, 73] on div at bounding box center [528, 227] width 1057 height 455
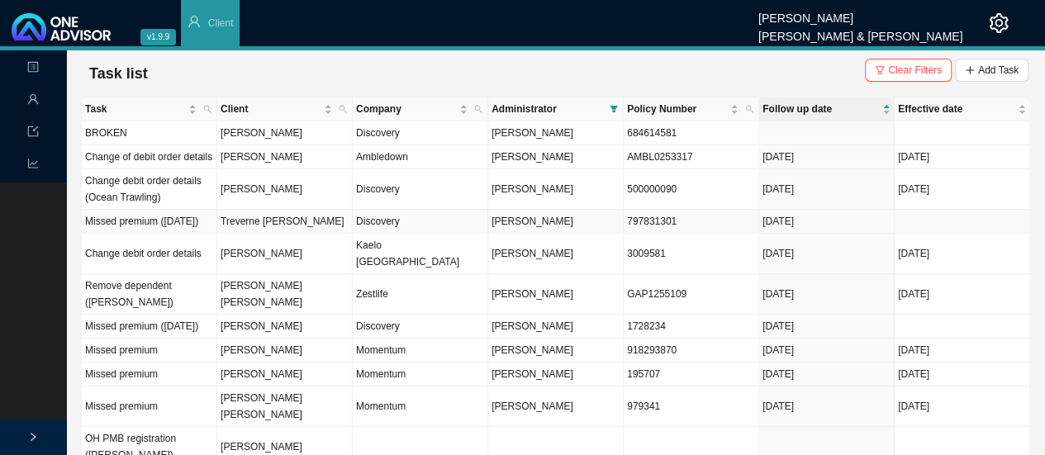
click at [382, 230] on td "Discovery" at bounding box center [420, 222] width 135 height 24
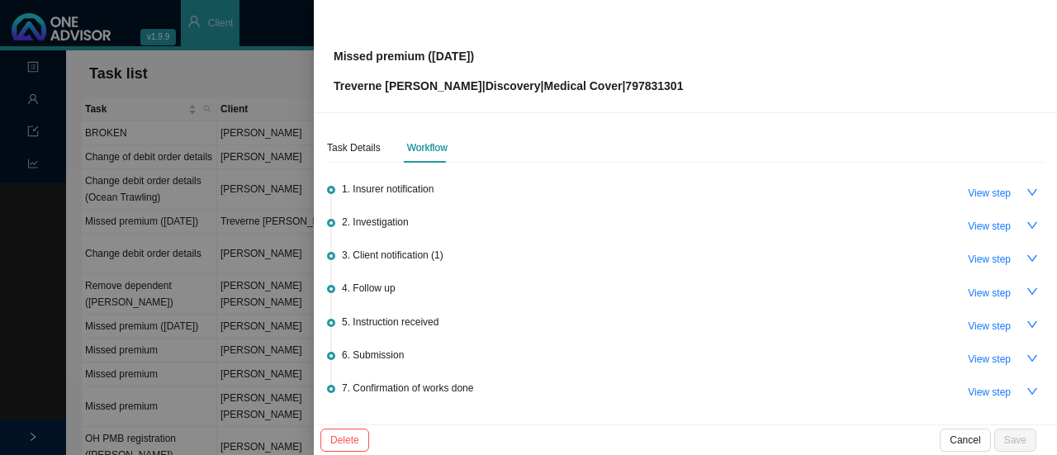
click at [251, 87] on div at bounding box center [528, 227] width 1057 height 455
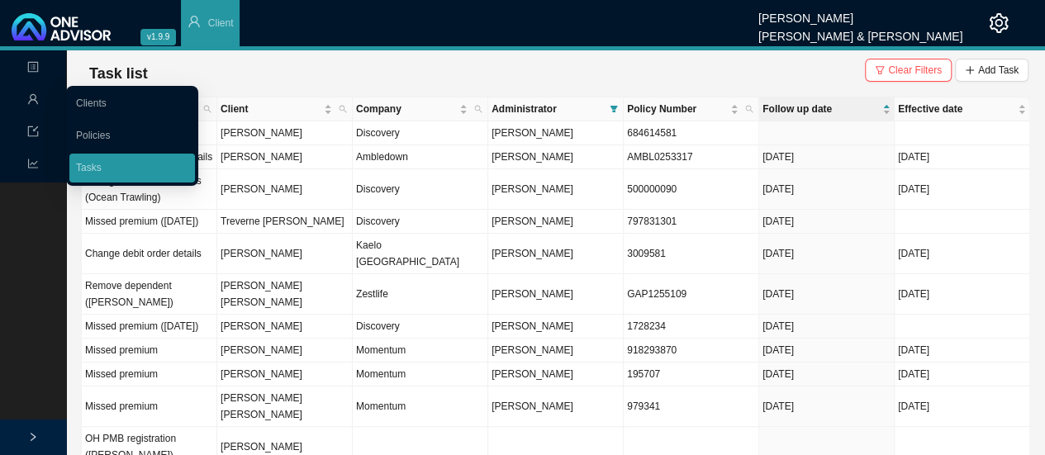
drag, startPoint x: 107, startPoint y: 171, endPoint x: 278, endPoint y: 172, distance: 170.9
click at [102, 171] on link "Tasks" at bounding box center [89, 168] width 26 height 12
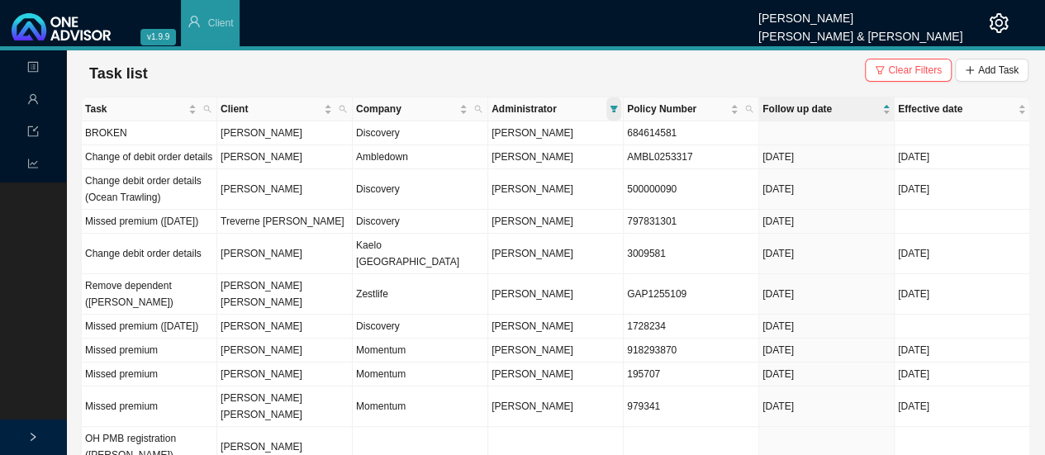
click at [611, 111] on icon "filter" at bounding box center [613, 109] width 8 height 8
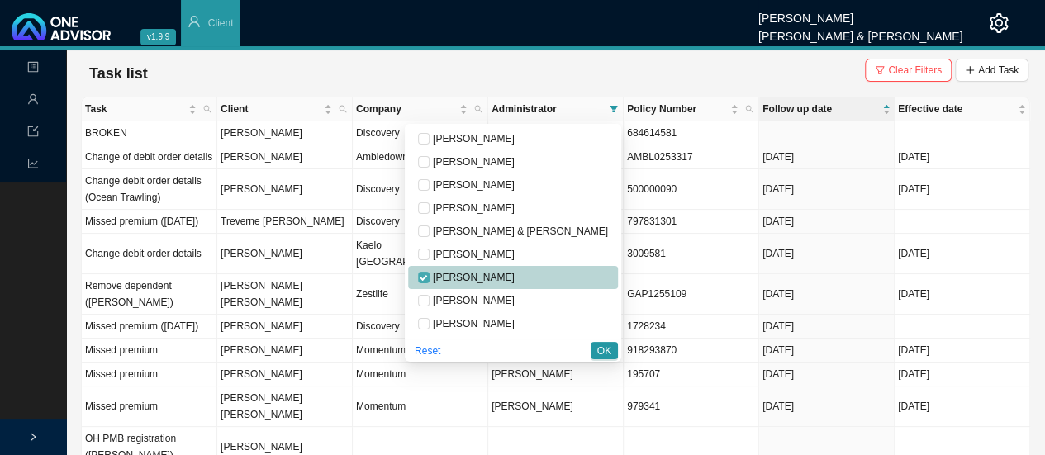
click at [429, 277] on input "checkbox" at bounding box center [424, 278] width 12 height 12
checkbox input "false"
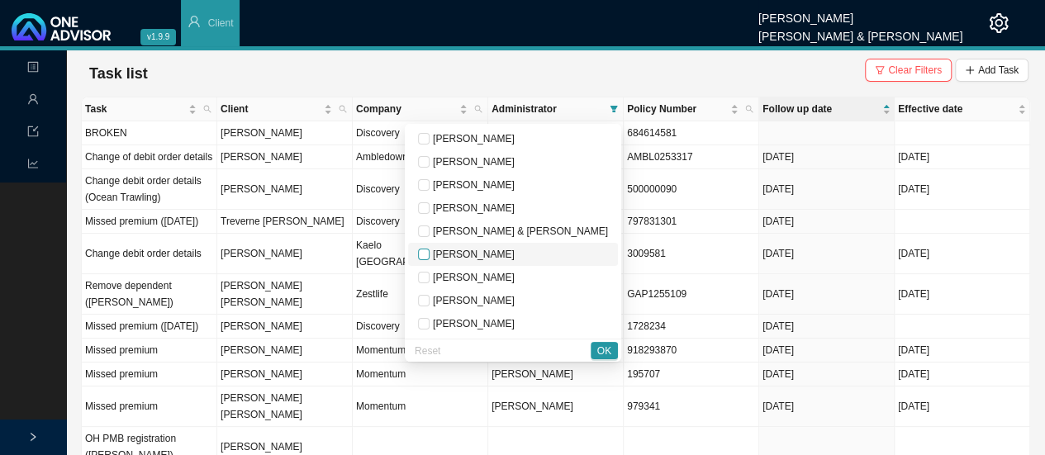
click at [429, 254] on input "checkbox" at bounding box center [424, 255] width 12 height 12
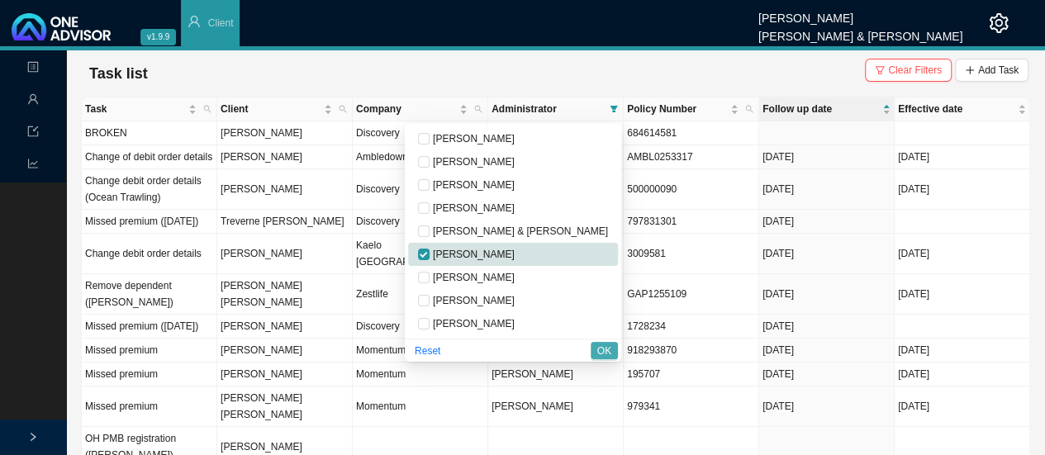
click at [603, 348] on span "OK" at bounding box center [604, 351] width 14 height 17
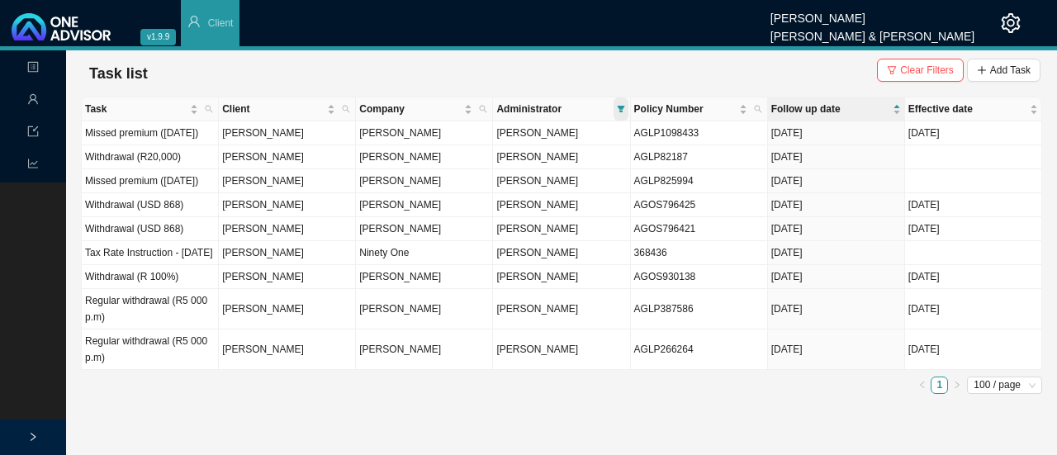
click at [619, 107] on icon "filter" at bounding box center [620, 109] width 7 height 7
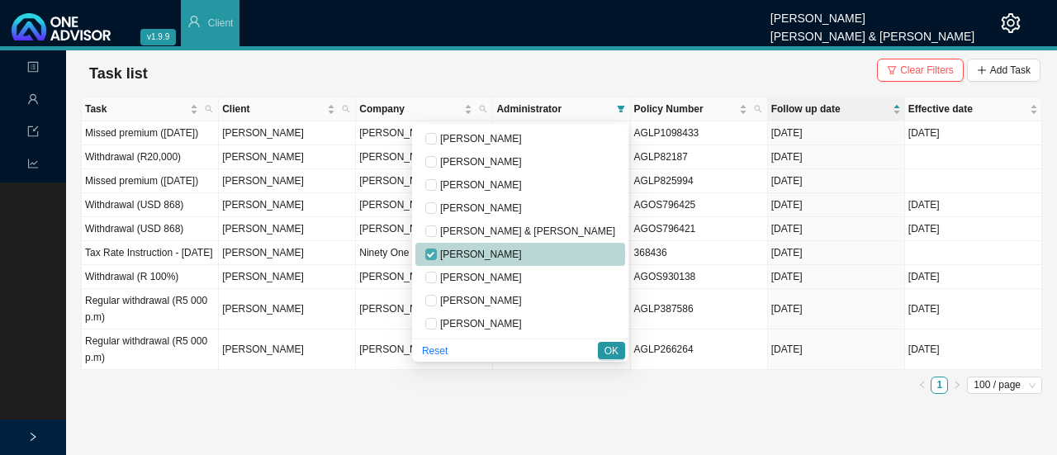
click at [437, 248] on label at bounding box center [431, 254] width 12 height 17
click at [437, 249] on input "checkbox" at bounding box center [431, 255] width 12 height 12
checkbox input "true"
click at [437, 183] on input "checkbox" at bounding box center [431, 185] width 12 height 12
checkbox input "true"
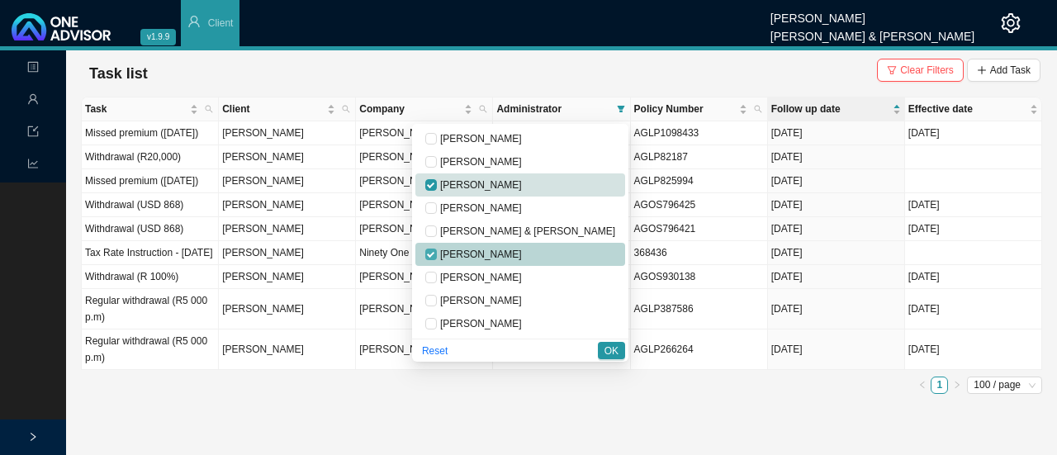
click at [437, 250] on input "checkbox" at bounding box center [431, 255] width 12 height 12
checkbox input "false"
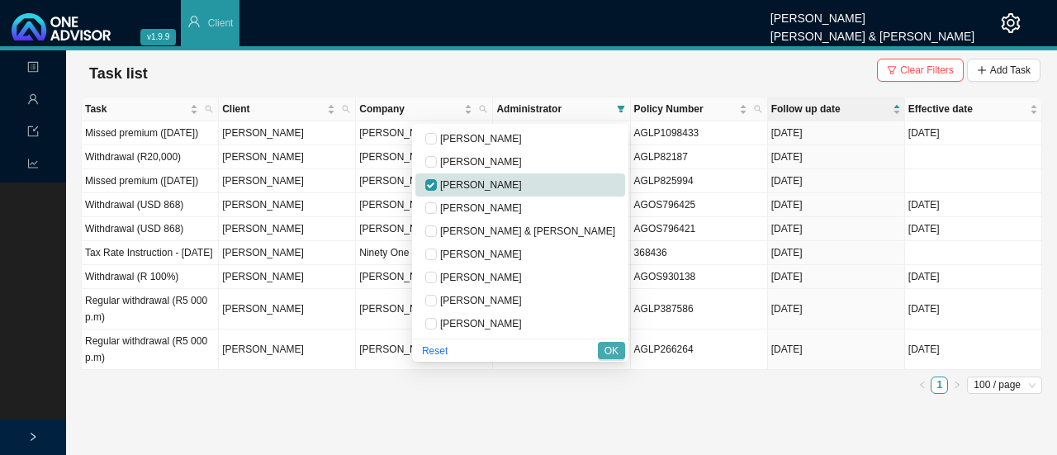
click at [605, 344] on span "OK" at bounding box center [611, 351] width 14 height 17
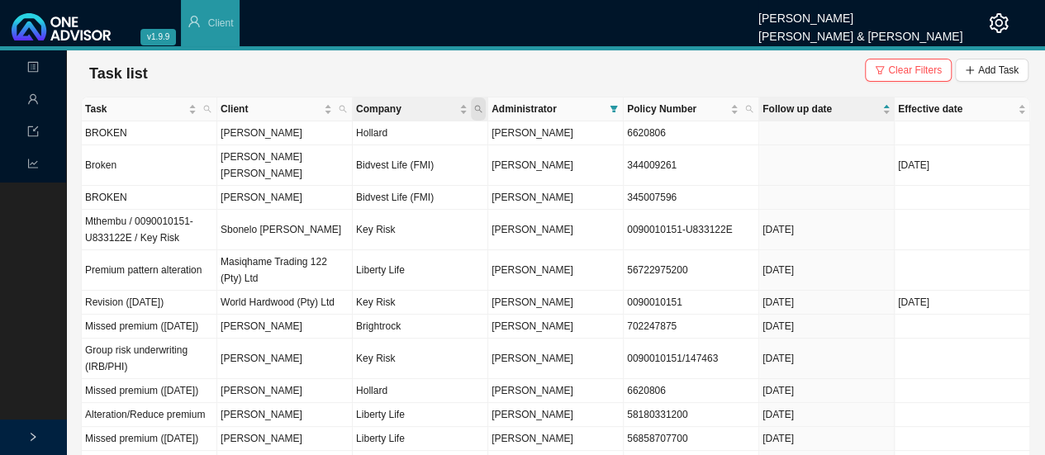
click at [481, 113] on span "Company" at bounding box center [478, 108] width 15 height 23
click at [476, 109] on icon "search" at bounding box center [478, 109] width 7 height 7
click at [611, 107] on icon "filter" at bounding box center [613, 109] width 7 height 7
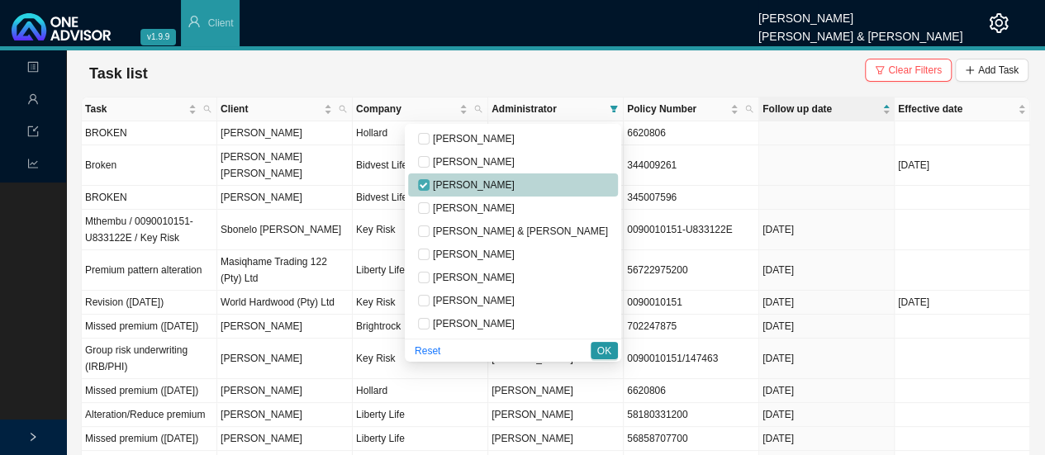
click at [429, 183] on input "checkbox" at bounding box center [424, 185] width 12 height 12
checkbox input "false"
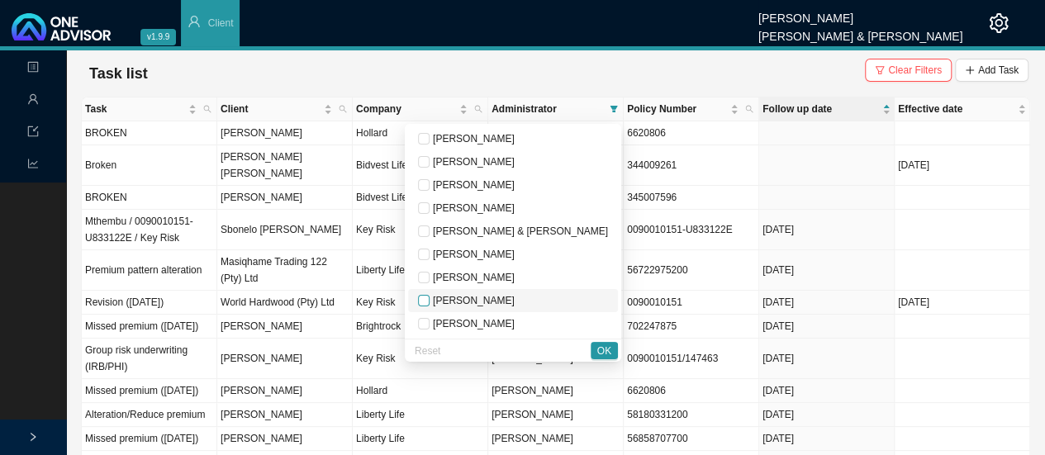
click at [429, 301] on input "checkbox" at bounding box center [424, 301] width 12 height 12
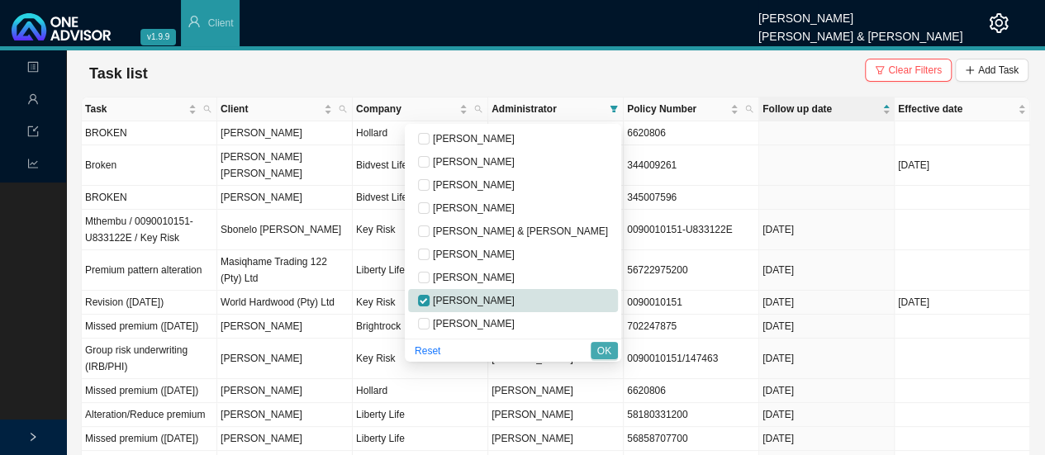
click at [607, 352] on span "OK" at bounding box center [604, 351] width 14 height 17
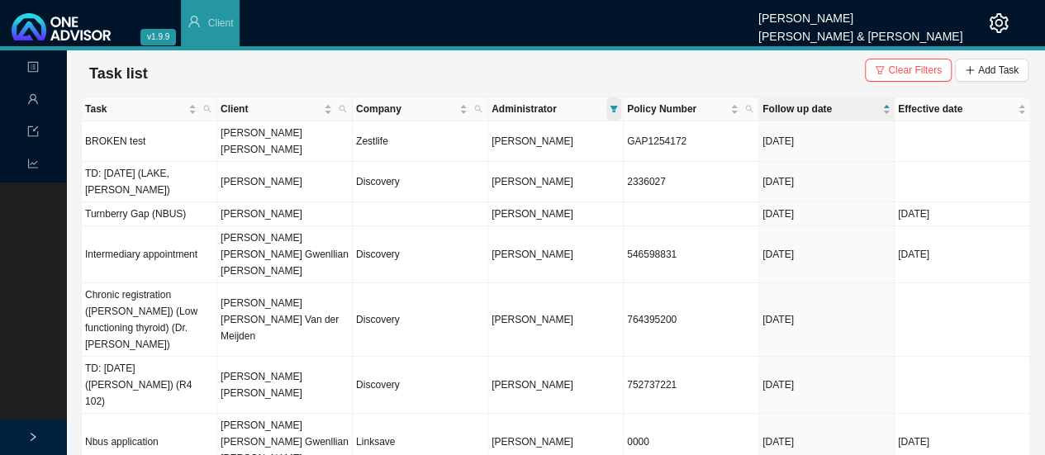
click at [614, 108] on icon "filter" at bounding box center [613, 109] width 7 height 7
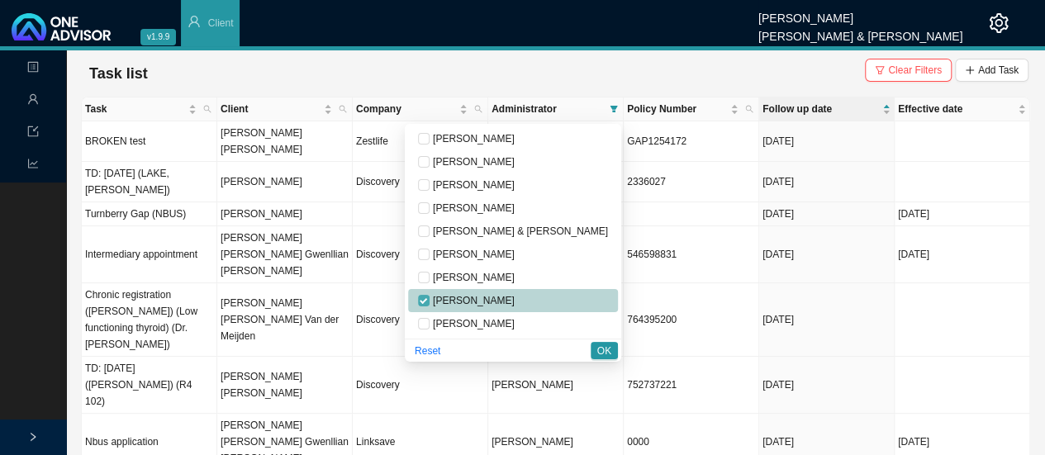
click at [429, 300] on input "checkbox" at bounding box center [424, 301] width 12 height 12
checkbox input "false"
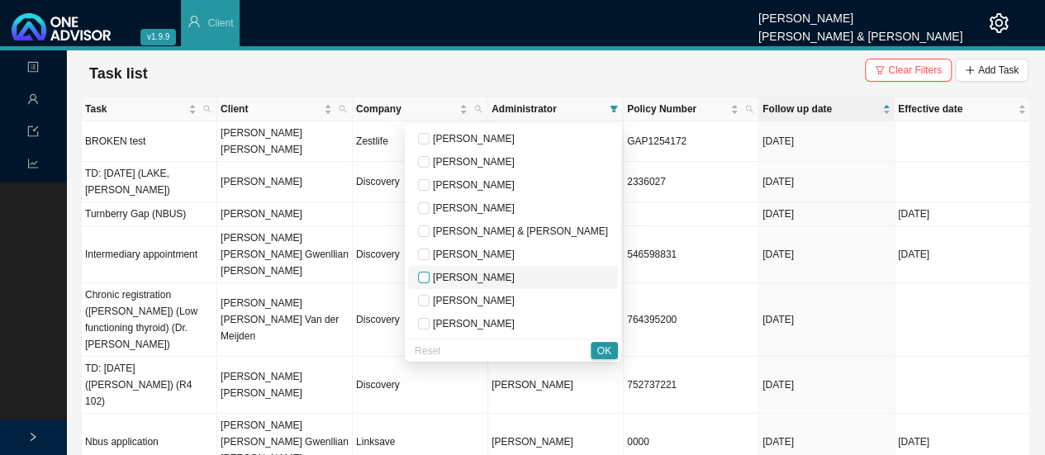
click at [429, 275] on input "checkbox" at bounding box center [424, 278] width 12 height 12
checkbox input "true"
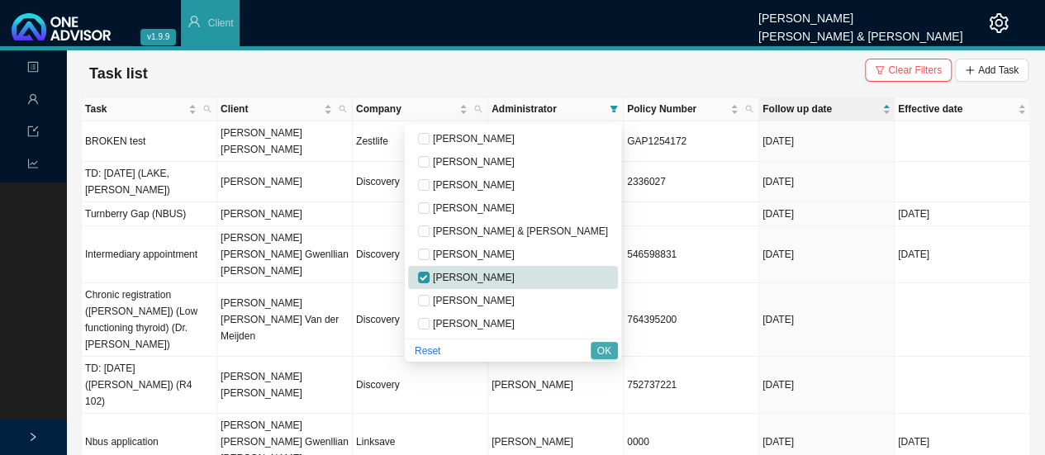
click at [606, 346] on span "OK" at bounding box center [604, 351] width 14 height 17
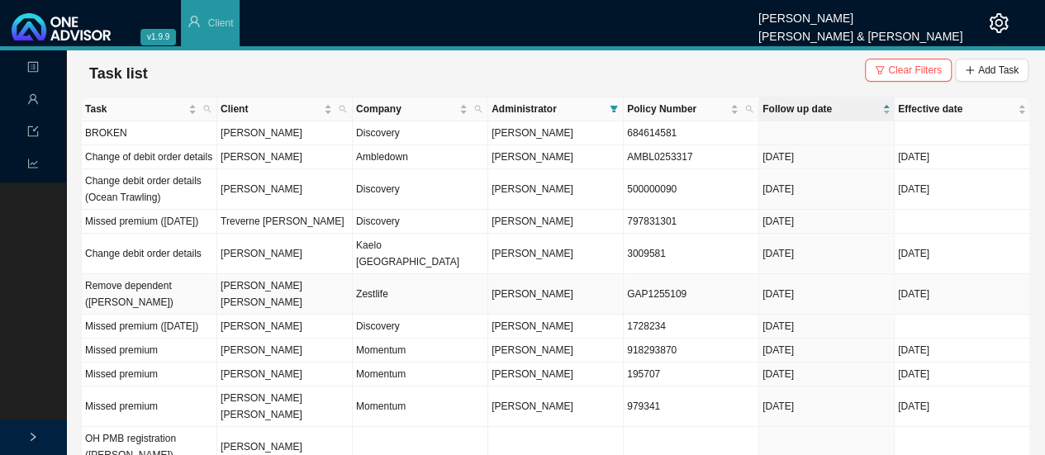
click at [449, 284] on td "Zestlife" at bounding box center [420, 294] width 135 height 40
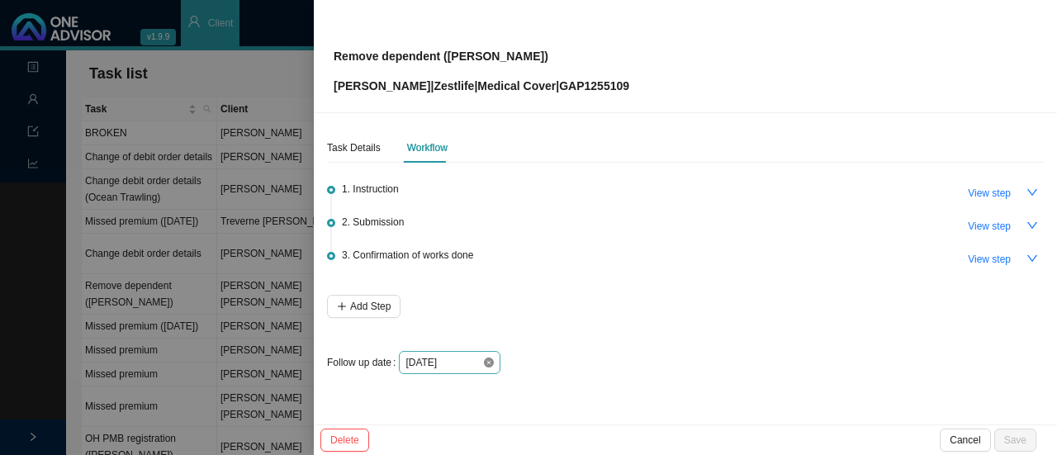
click at [489, 363] on icon "close-circle" at bounding box center [489, 363] width 10 height 10
click at [470, 359] on input at bounding box center [443, 362] width 77 height 17
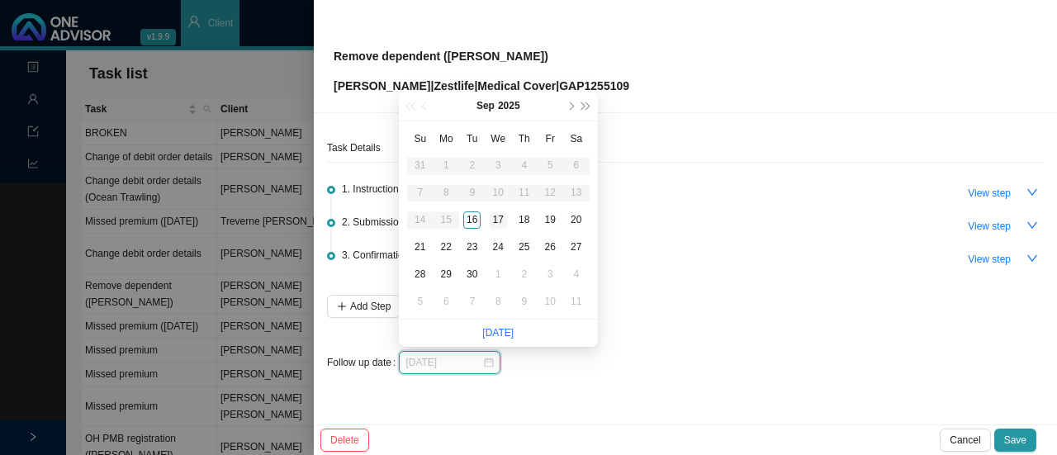
type input "[DATE]"
click at [500, 214] on div "17" at bounding box center [498, 219] width 17 height 17
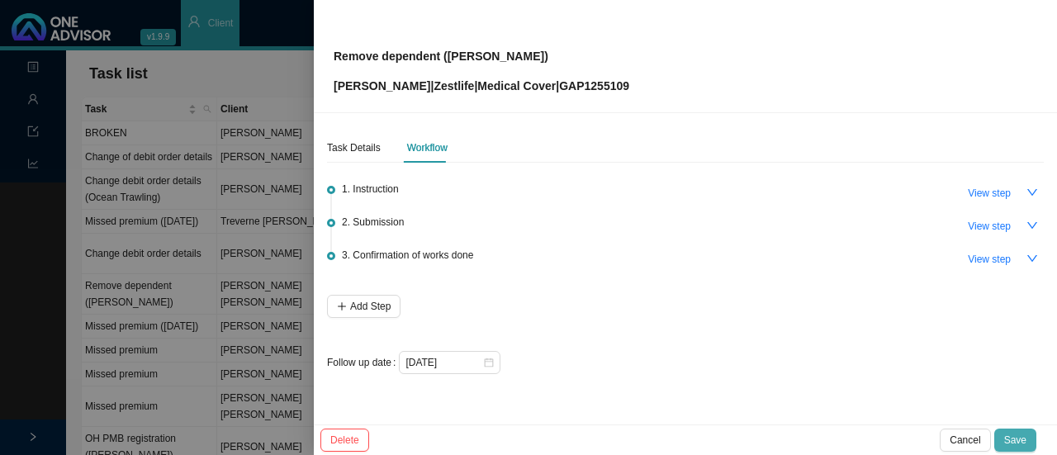
click at [1024, 442] on span "Save" at bounding box center [1015, 440] width 22 height 17
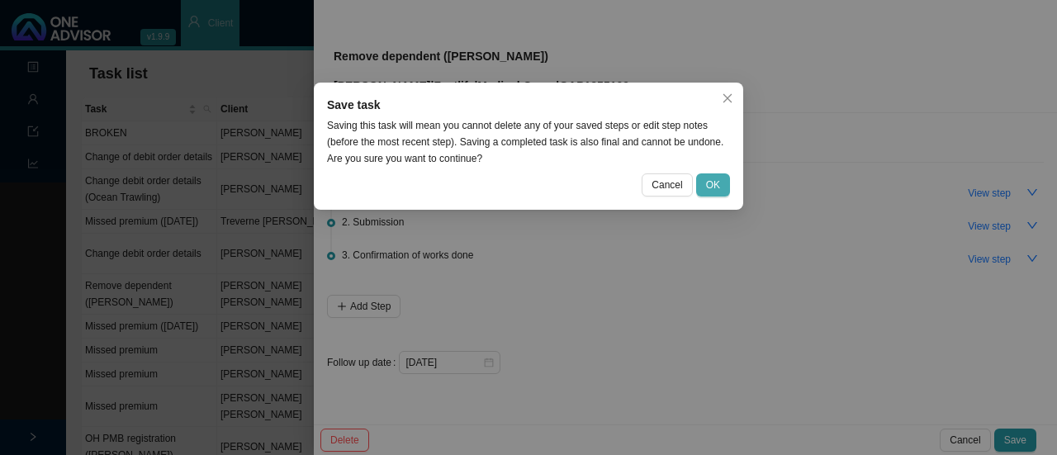
click at [705, 185] on button "OK" at bounding box center [713, 184] width 34 height 23
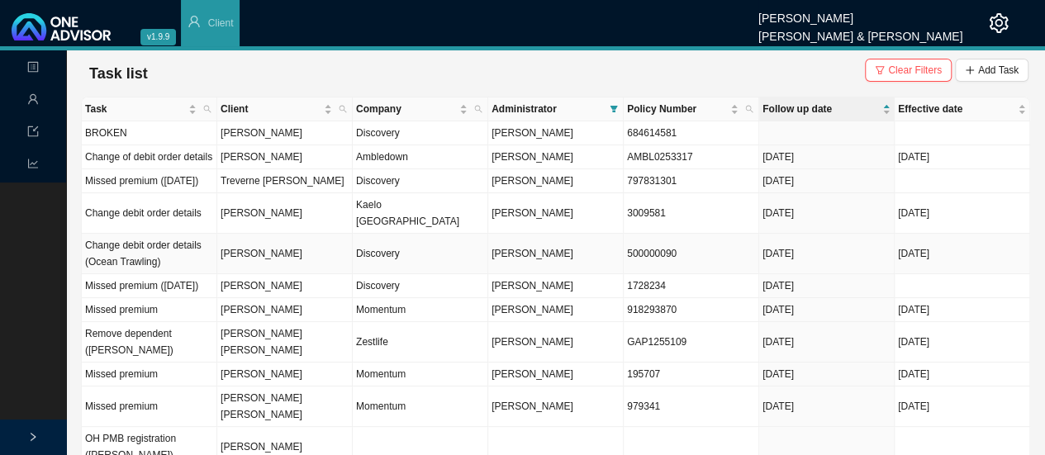
click at [598, 255] on td "[PERSON_NAME]" at bounding box center [555, 254] width 135 height 40
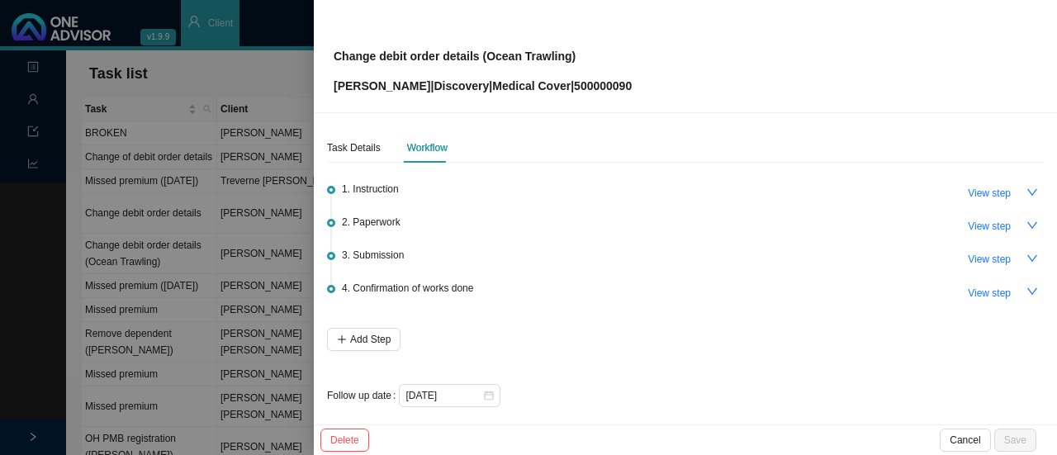
scroll to position [7, 0]
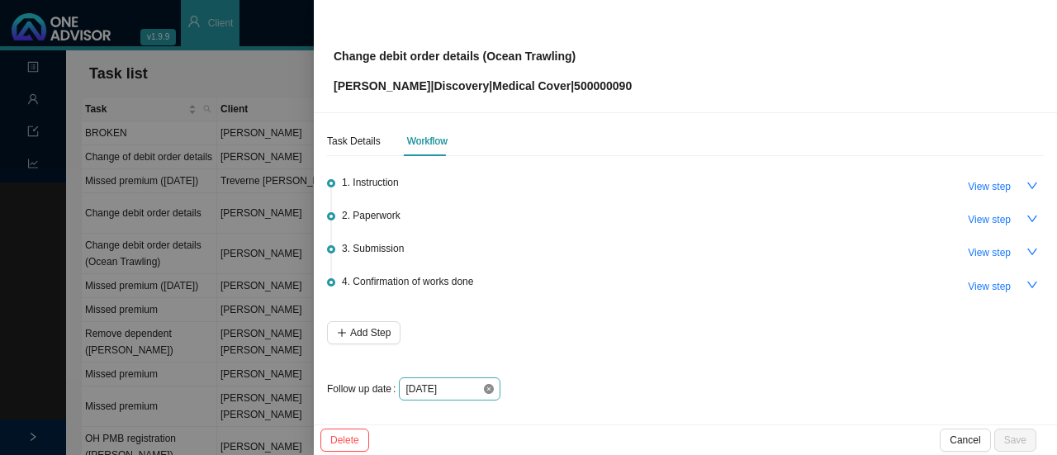
click at [487, 391] on icon "close-circle" at bounding box center [489, 389] width 10 height 10
click at [487, 390] on div at bounding box center [449, 389] width 88 height 17
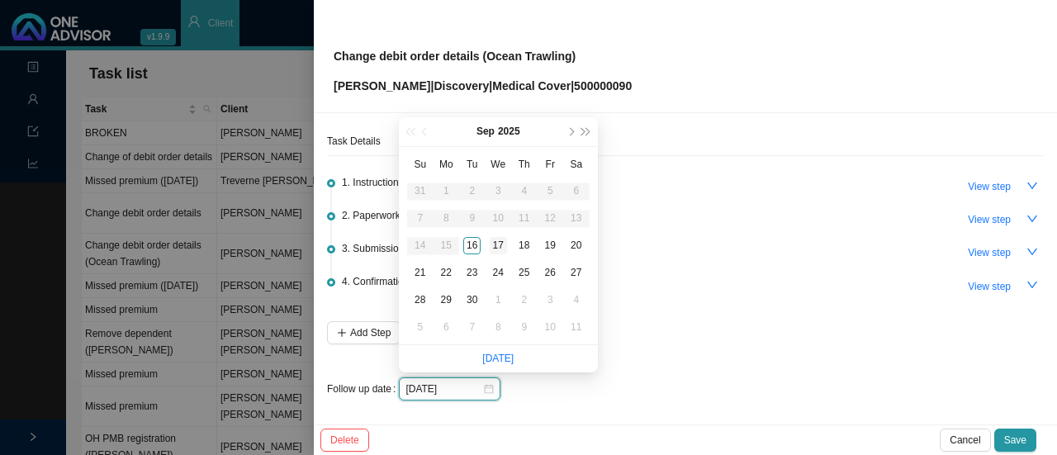
type input "[DATE]"
click at [500, 242] on div "17" at bounding box center [498, 245] width 17 height 17
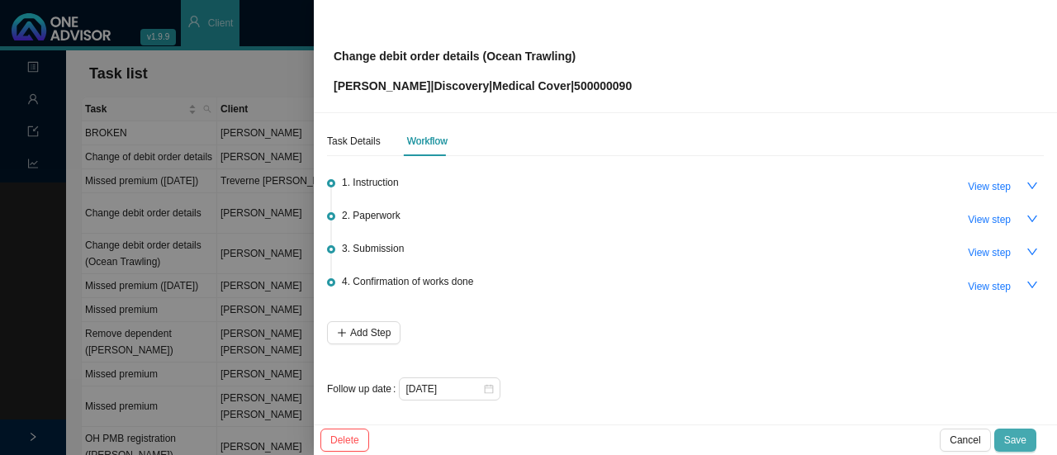
click at [1019, 436] on span "Save" at bounding box center [1015, 440] width 22 height 17
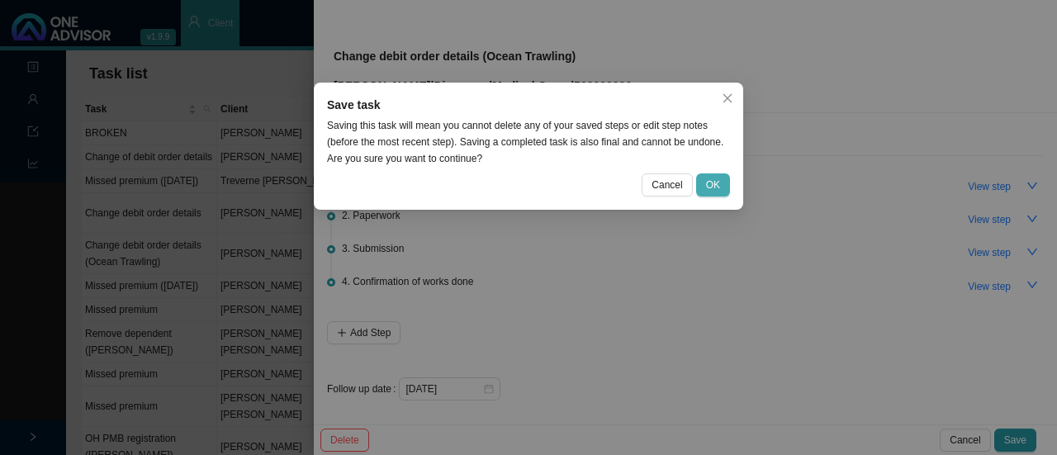
click at [715, 183] on span "OK" at bounding box center [713, 185] width 14 height 17
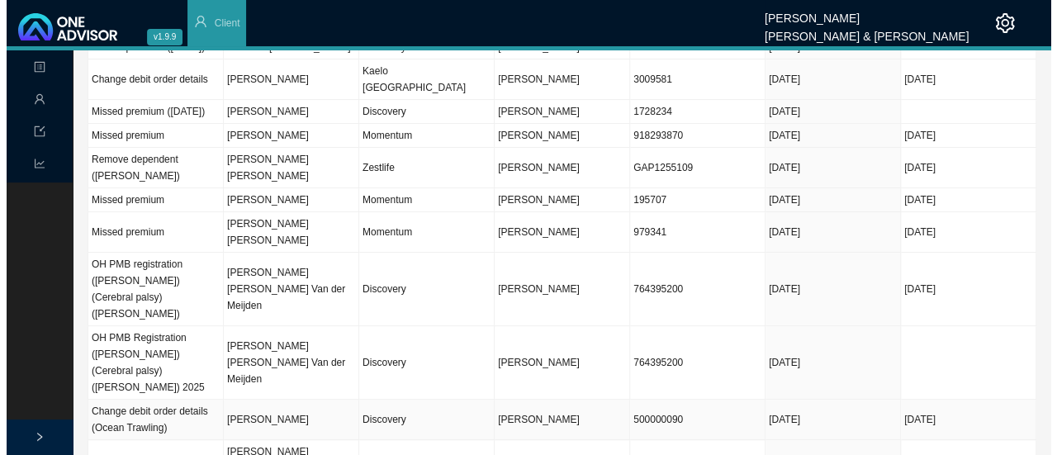
scroll to position [0, 0]
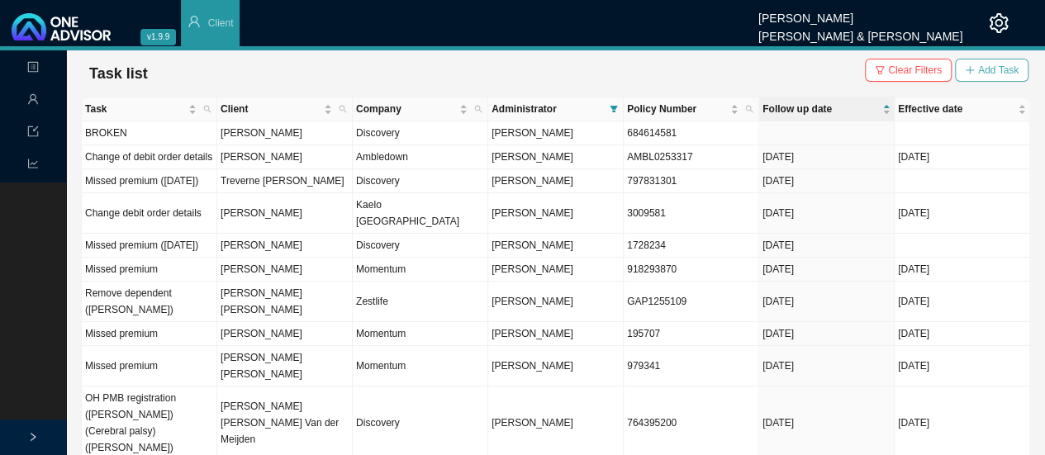
click at [1001, 70] on span "Add Task" at bounding box center [998, 70] width 40 height 17
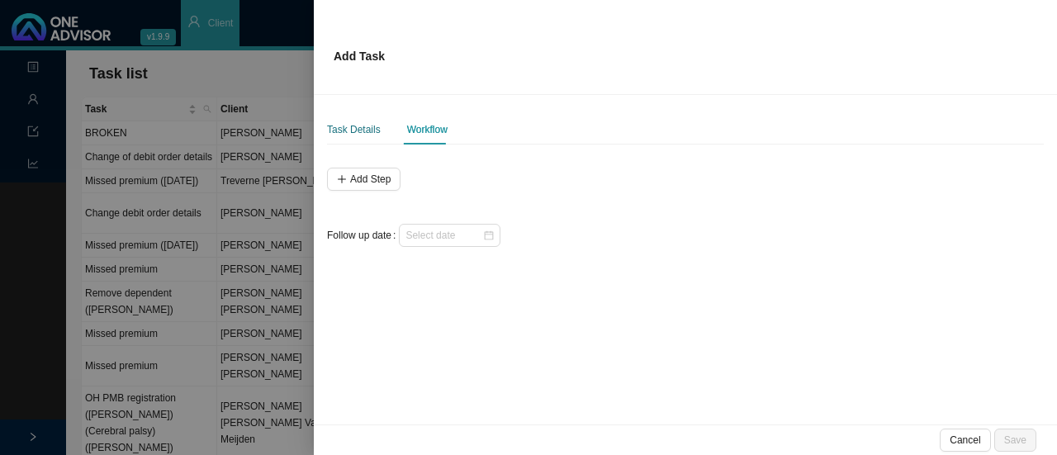
click at [362, 122] on div "Task Details" at bounding box center [354, 129] width 54 height 17
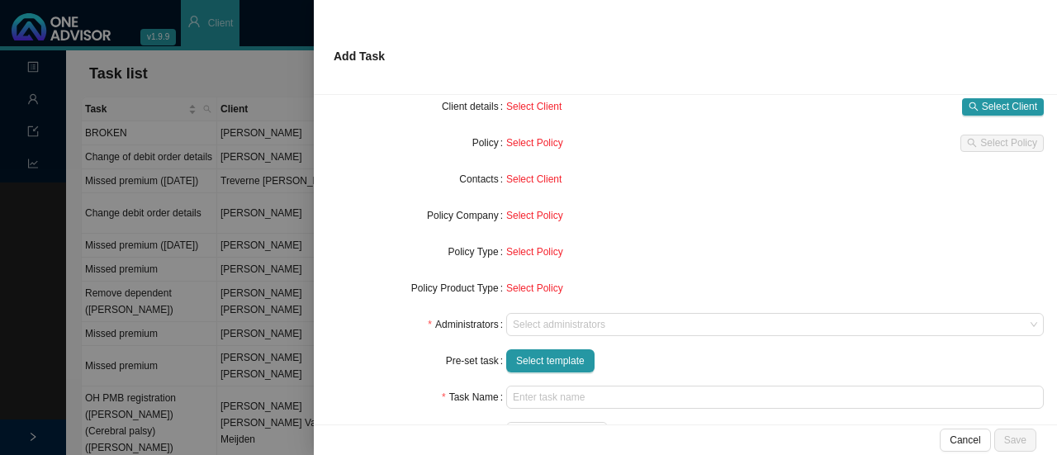
scroll to position [165, 0]
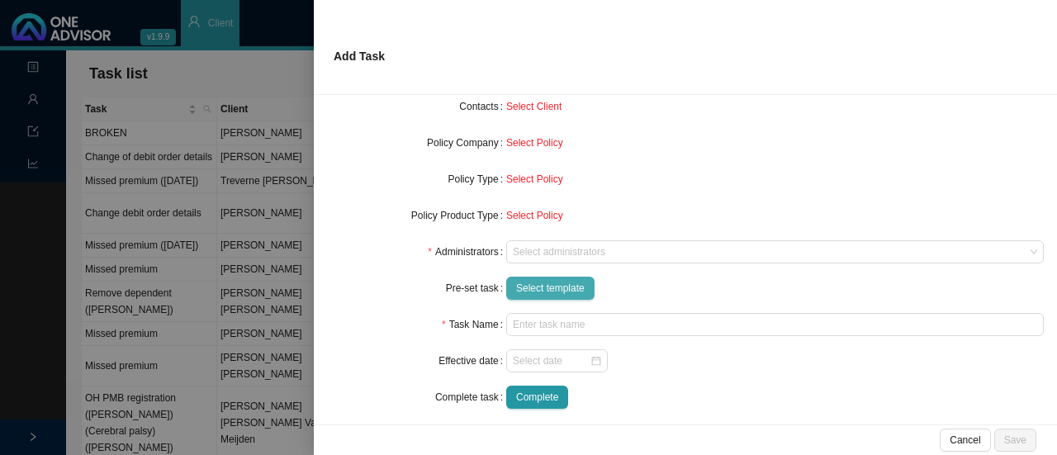
click at [538, 288] on span "Select template" at bounding box center [550, 288] width 69 height 17
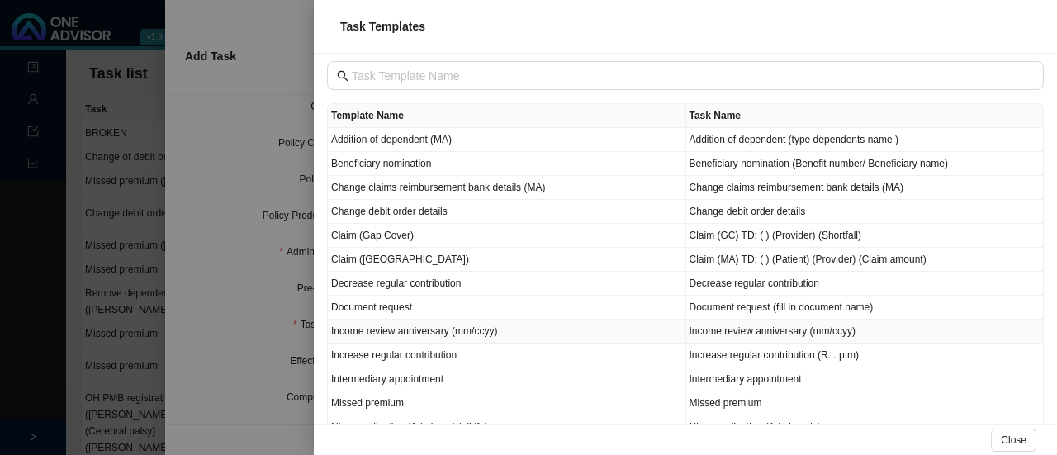
scroll to position [0, 0]
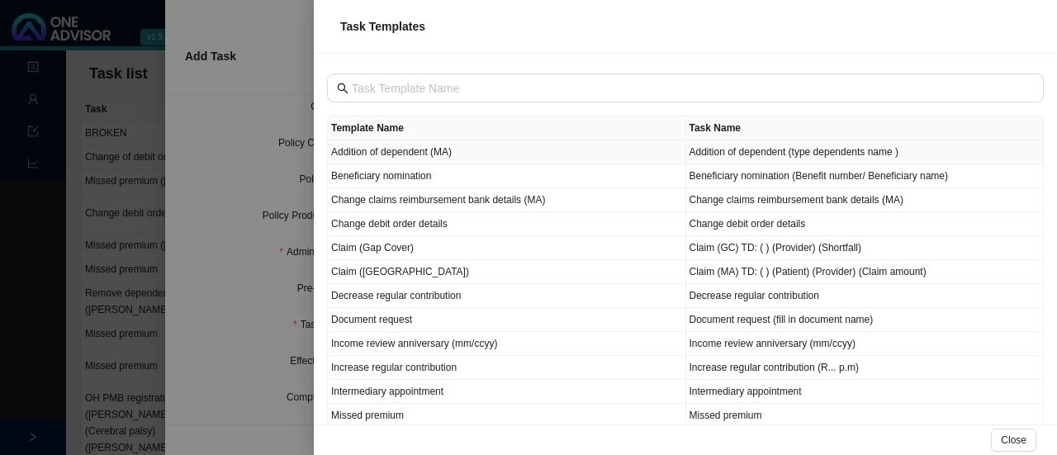
click at [426, 158] on td "Addition of dependent (MA)" at bounding box center [507, 152] width 358 height 24
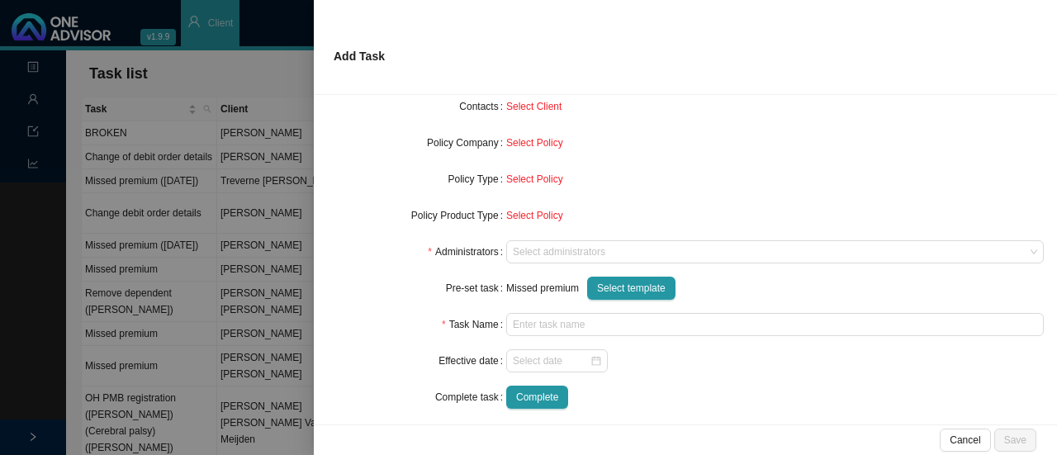
type input "Addition of dependent (type dependents name )"
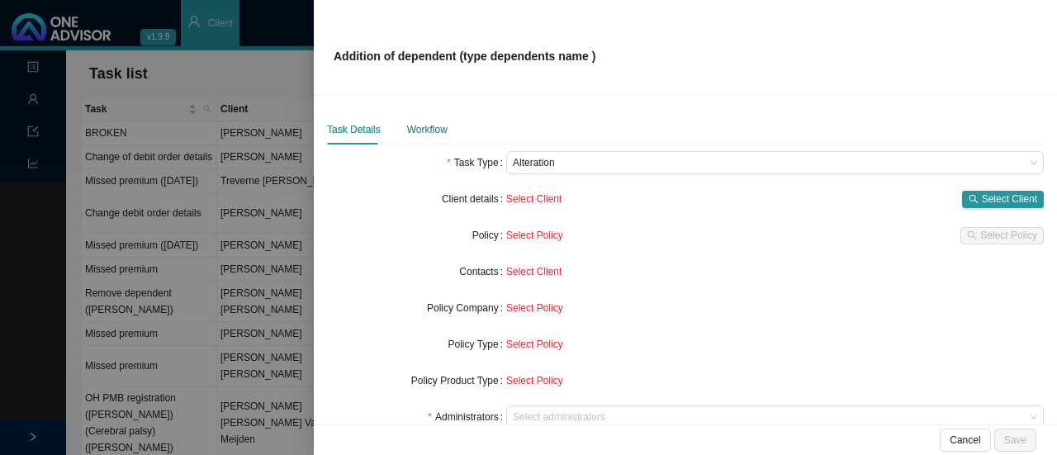
click at [414, 122] on div "Workflow" at bounding box center [427, 129] width 40 height 17
